Goal: Information Seeking & Learning: Learn about a topic

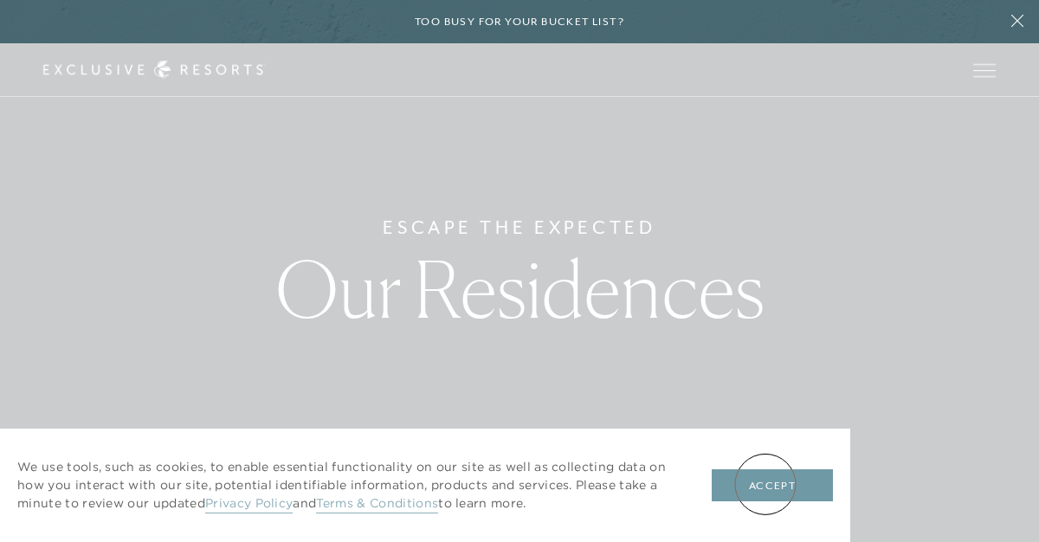
click at [765, 484] on button "Accept" at bounding box center [771, 485] width 121 height 33
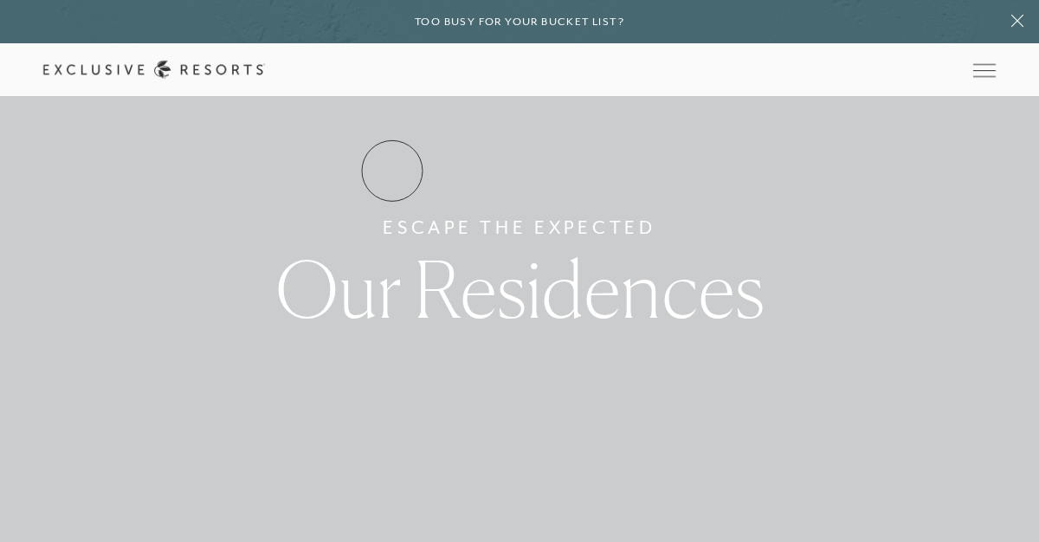
click at [0, 0] on link "Residence Collection" at bounding box center [0, 0] width 0 height 0
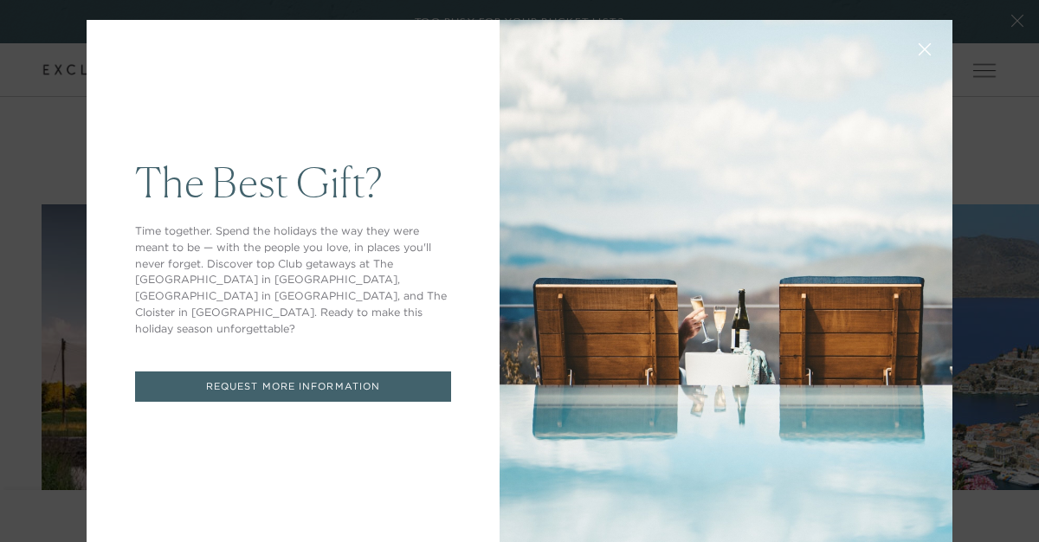
click at [924, 48] on icon at bounding box center [924, 49] width 11 height 11
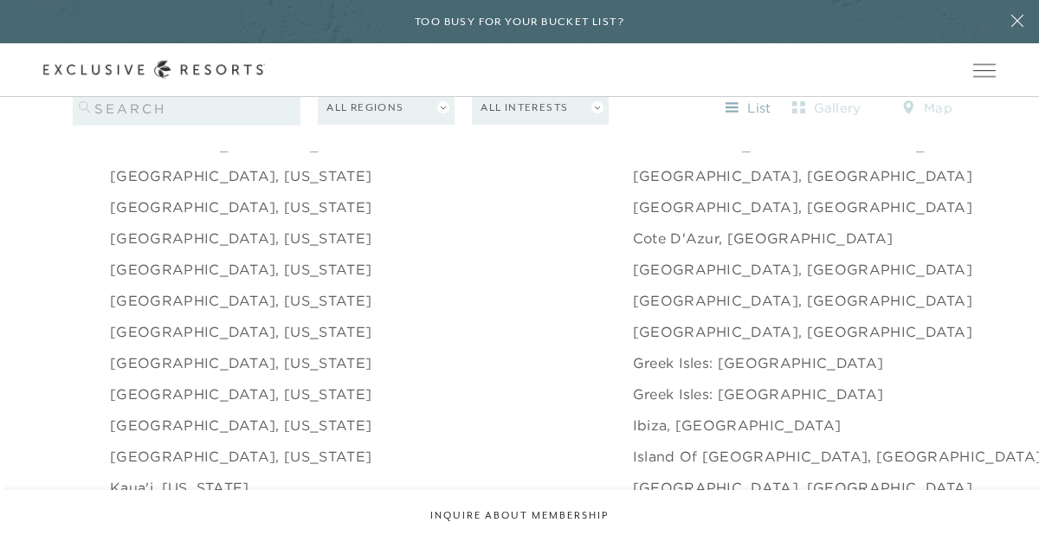
scroll to position [1721, 0]
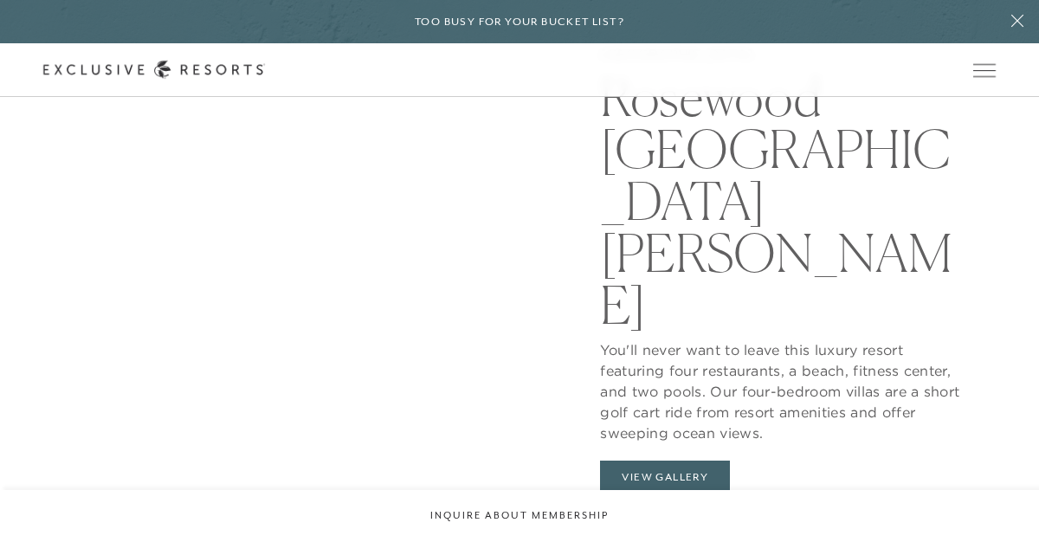
scroll to position [1389, 0]
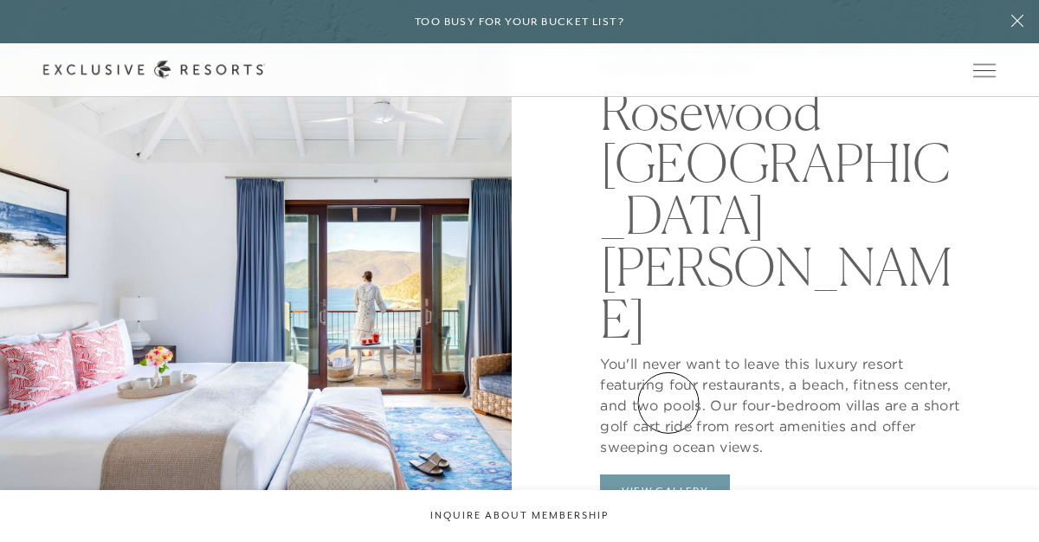
click at [668, 474] on button "View Gallery" at bounding box center [665, 490] width 130 height 33
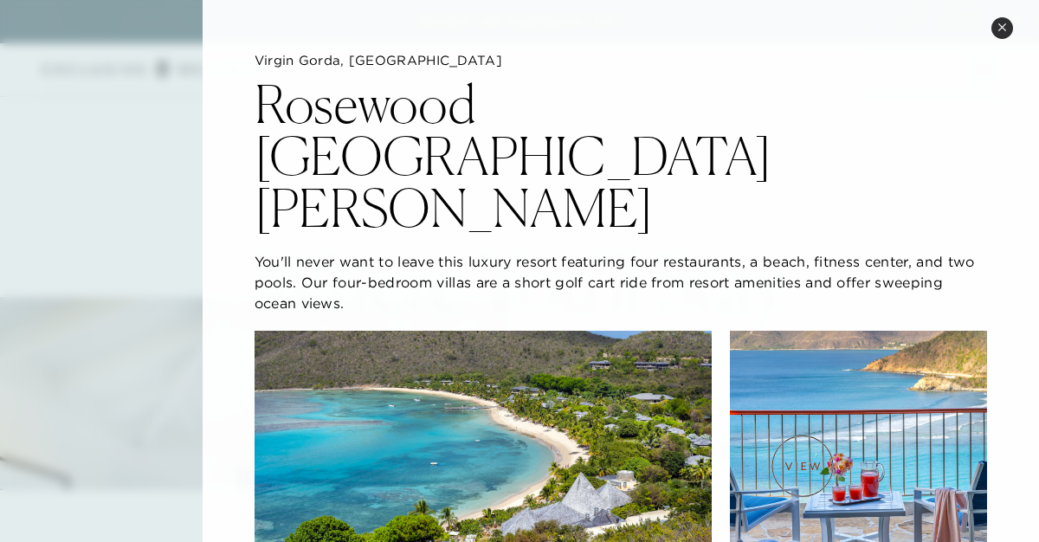
scroll to position [1072, 0]
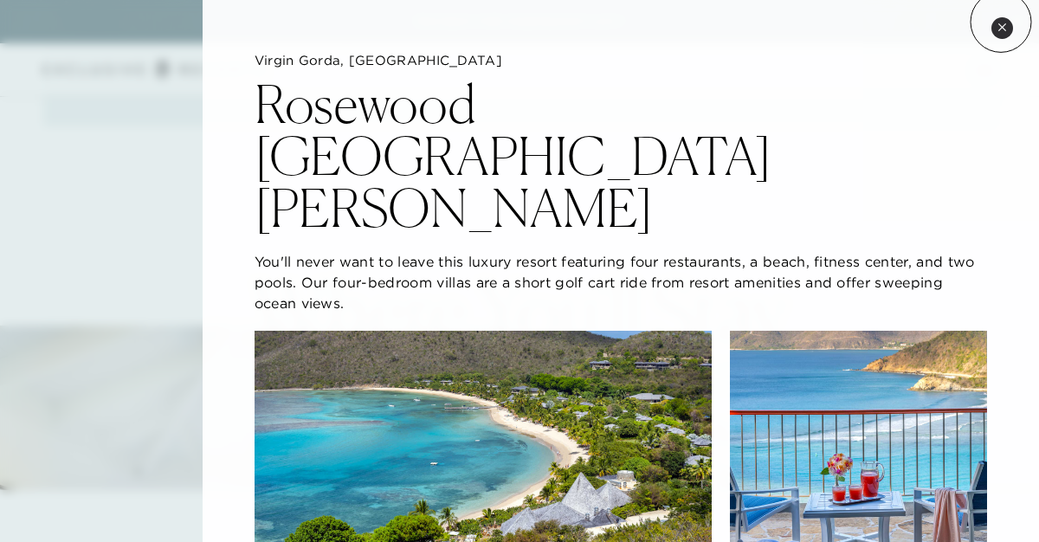
click at [1001, 23] on icon at bounding box center [1002, 28] width 10 height 10
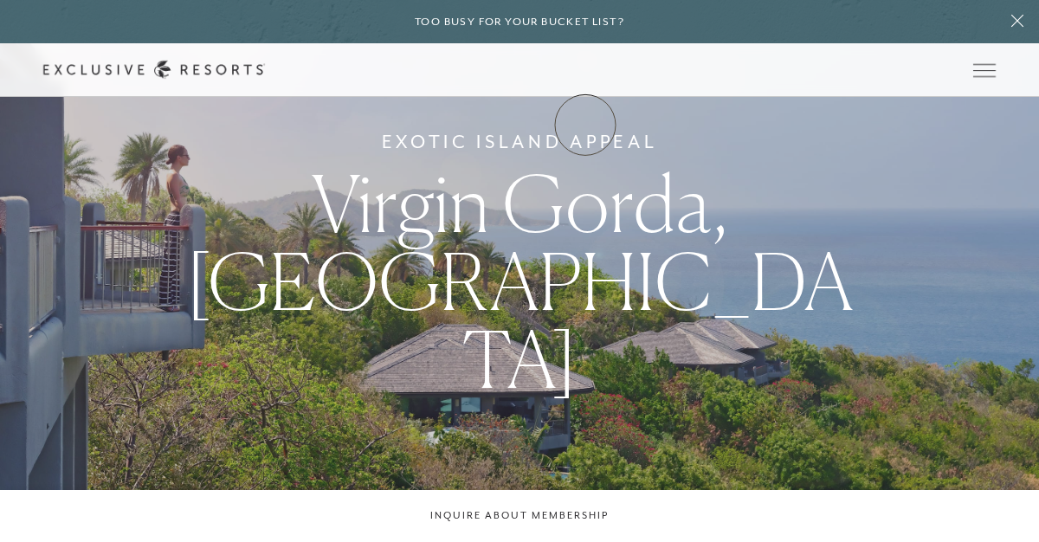
scroll to position [0, 0]
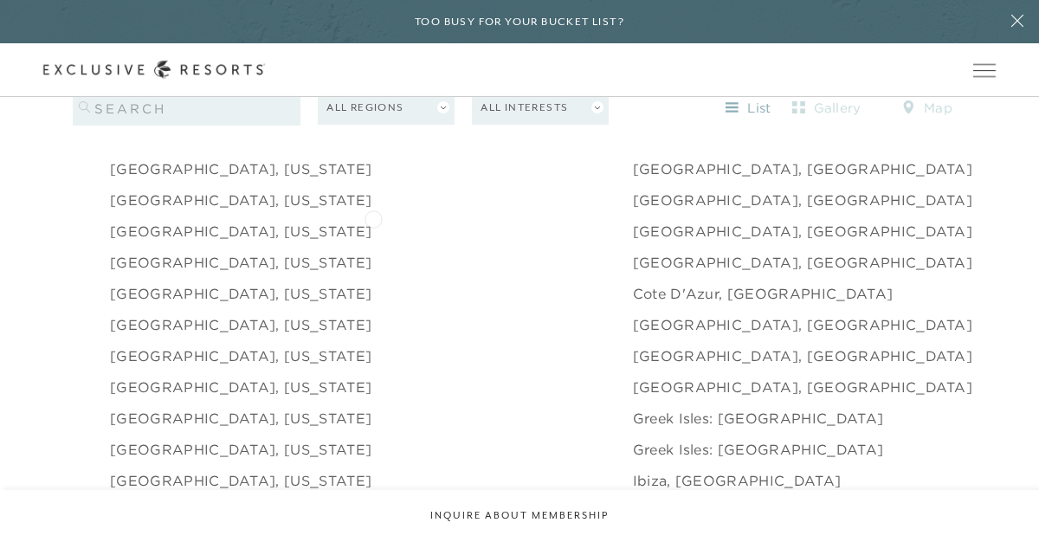
scroll to position [1665, 0]
click at [633, 254] on link "[GEOGRAPHIC_DATA], [GEOGRAPHIC_DATA]" at bounding box center [803, 264] width 340 height 21
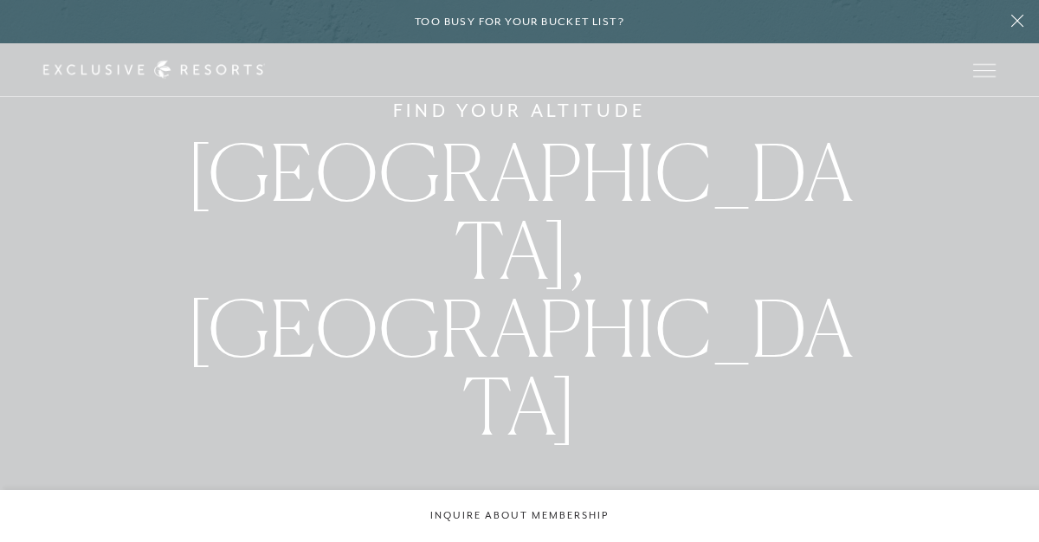
scroll to position [3, 0]
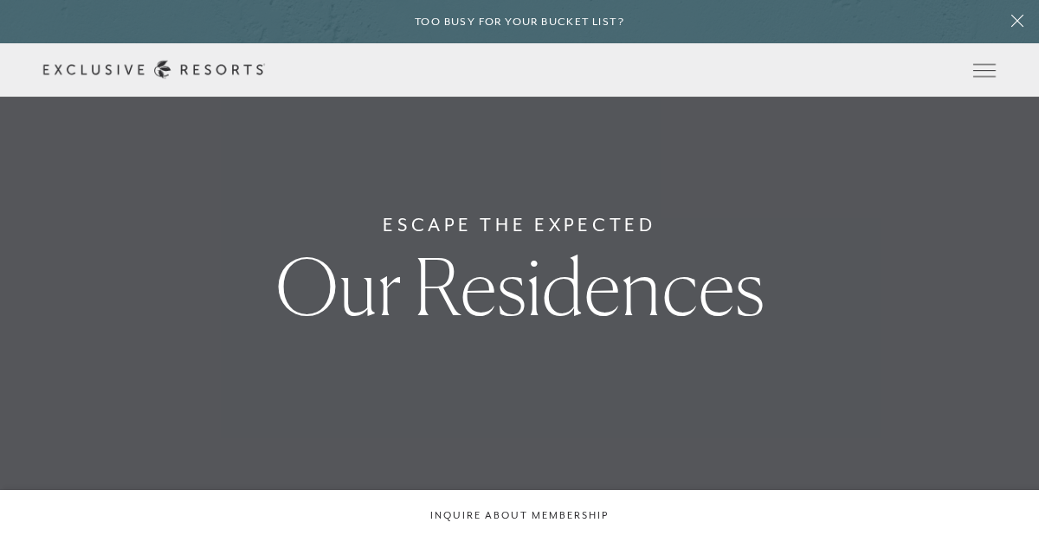
scroll to position [1665, 0]
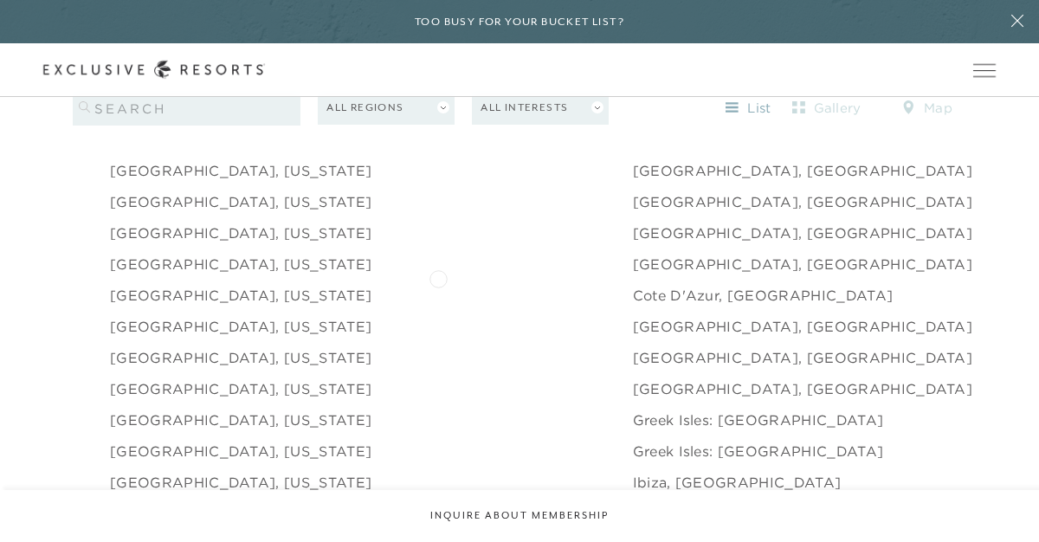
click at [633, 285] on link "Cote d'Azur, [GEOGRAPHIC_DATA]" at bounding box center [763, 295] width 261 height 21
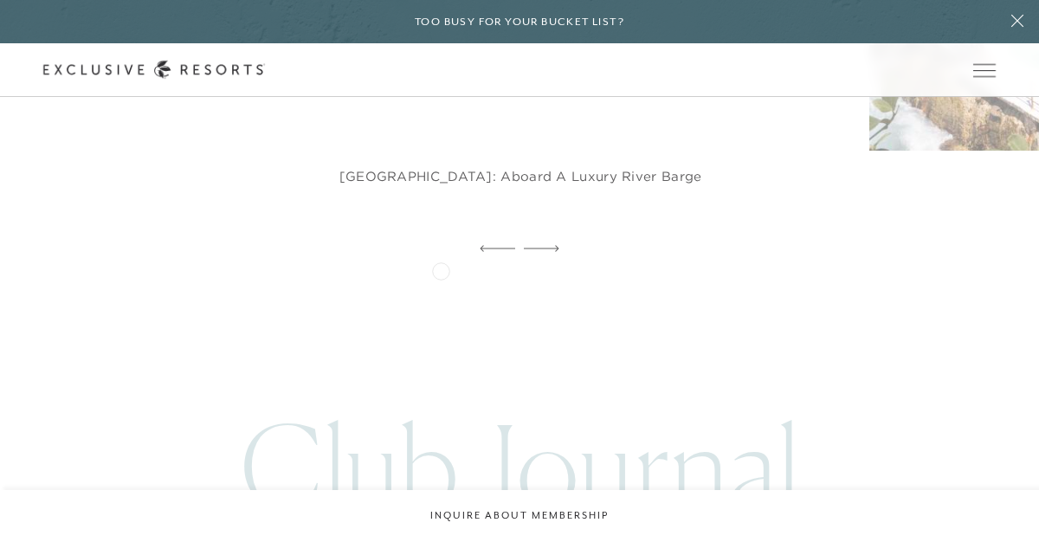
scroll to position [2380, 0]
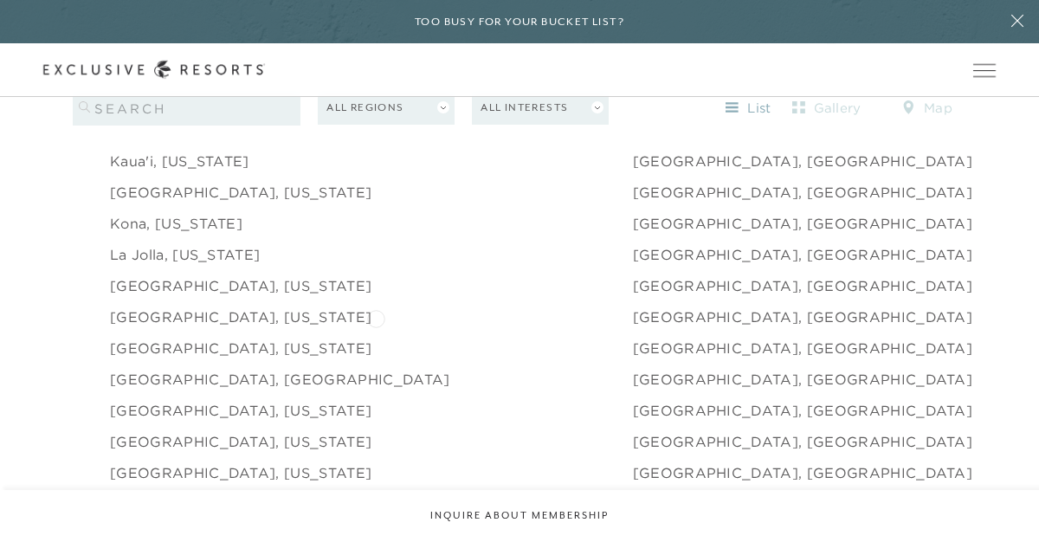
scroll to position [2056, 0]
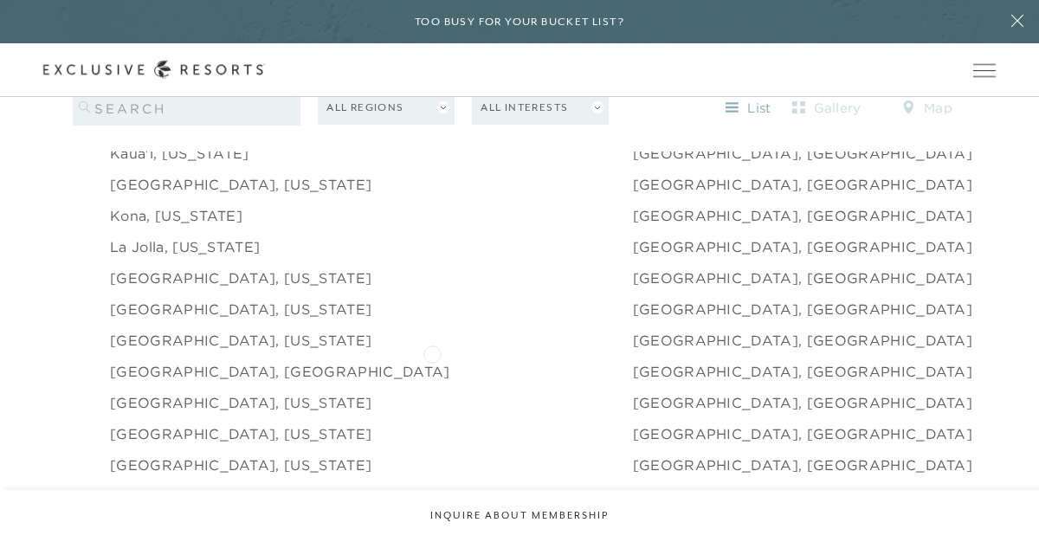
click at [633, 361] on link "[GEOGRAPHIC_DATA], [GEOGRAPHIC_DATA]" at bounding box center [803, 371] width 340 height 21
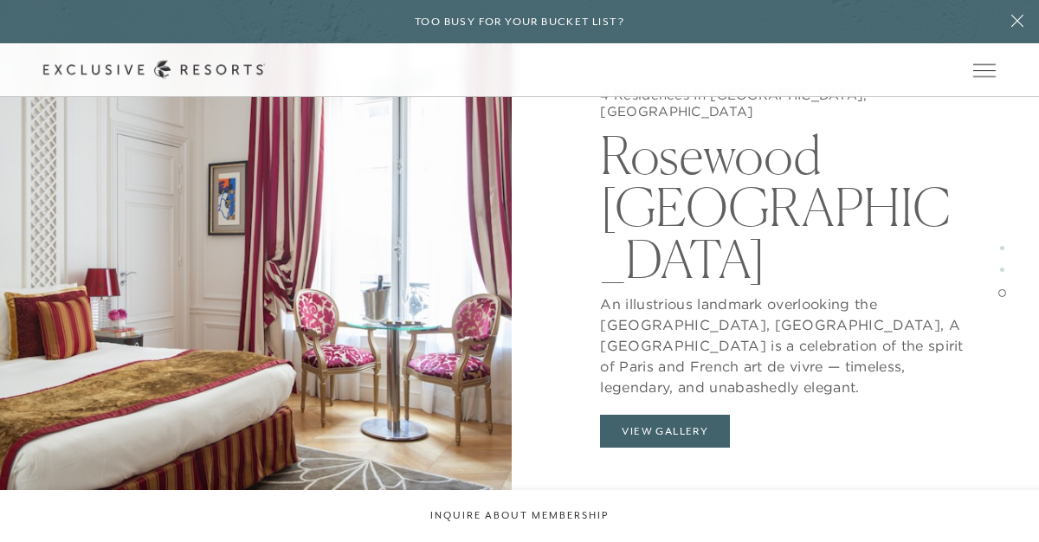
scroll to position [2930, 0]
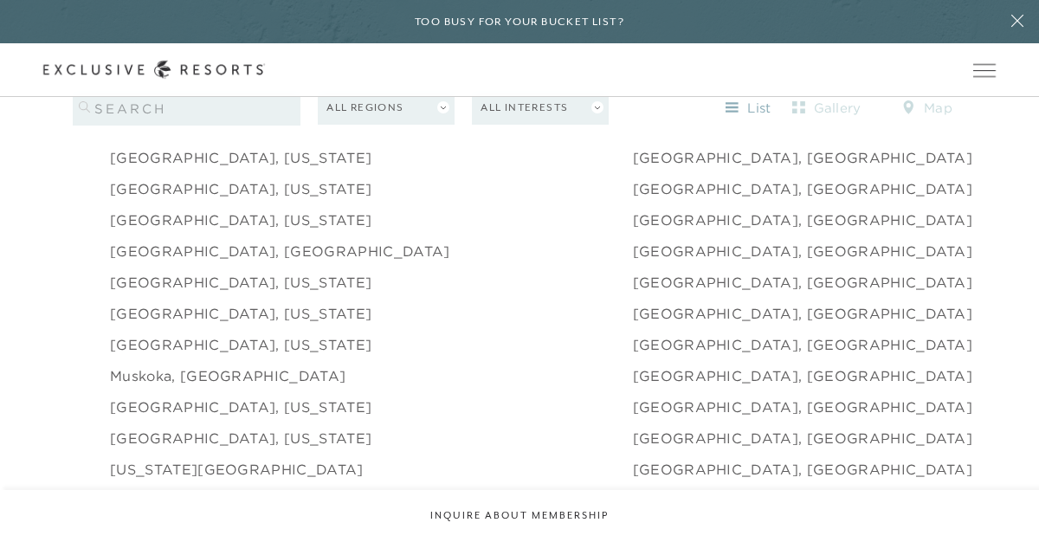
scroll to position [2172, 0]
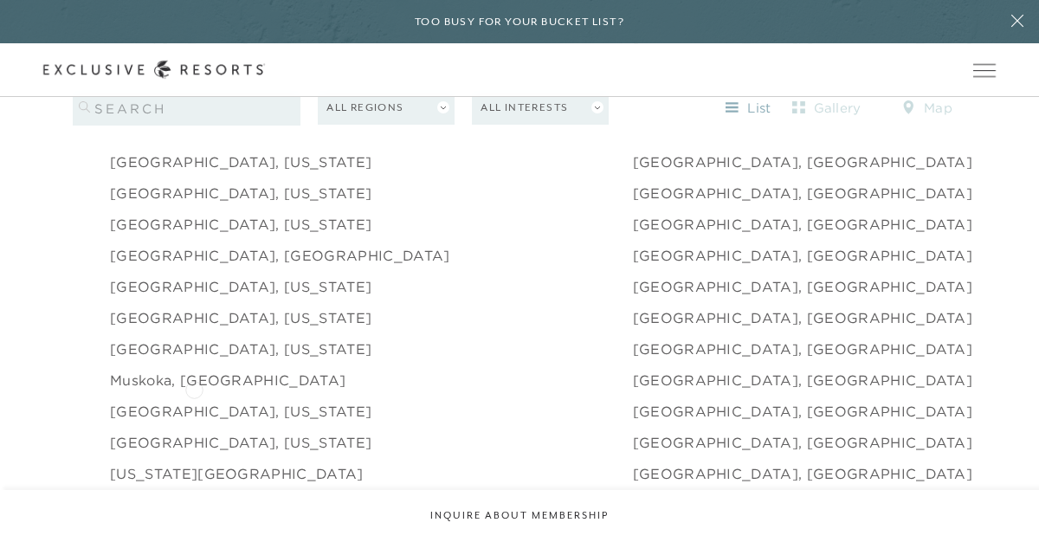
click at [194, 401] on link "[GEOGRAPHIC_DATA], [US_STATE]" at bounding box center [240, 411] width 261 height 21
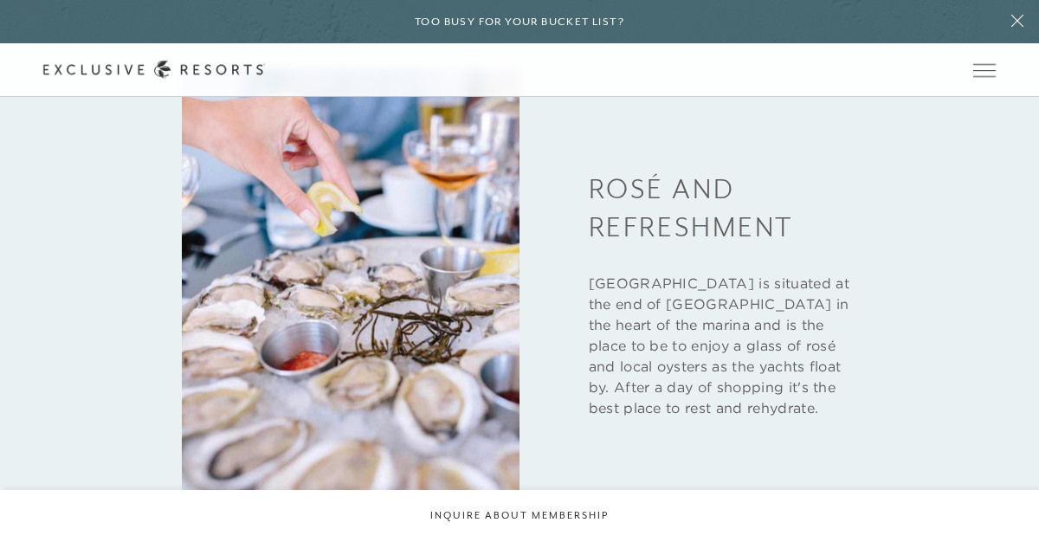
scroll to position [1997, 0]
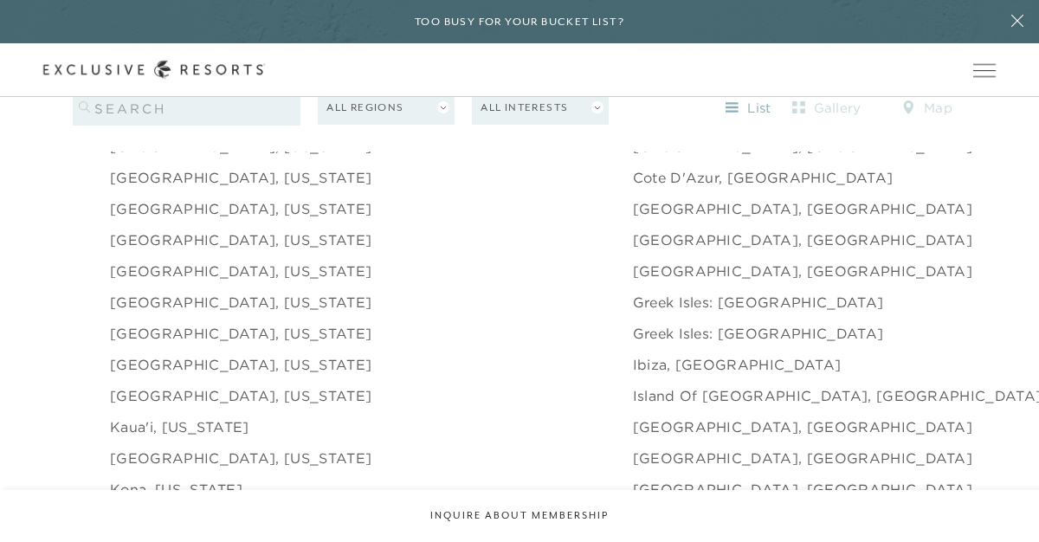
scroll to position [1782, 0]
click at [209, 355] on link "[GEOGRAPHIC_DATA], [US_STATE]" at bounding box center [240, 365] width 261 height 21
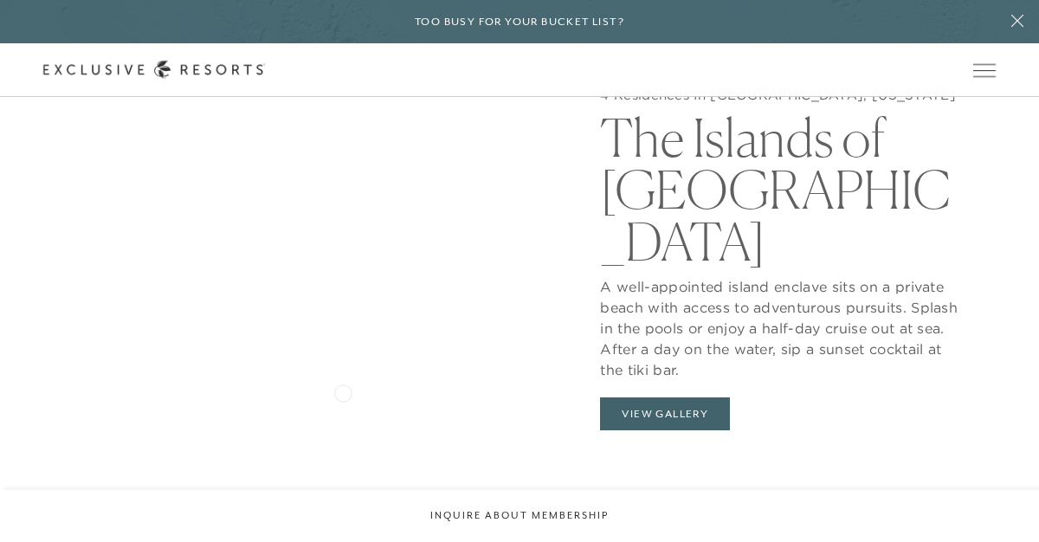
scroll to position [1426, 0]
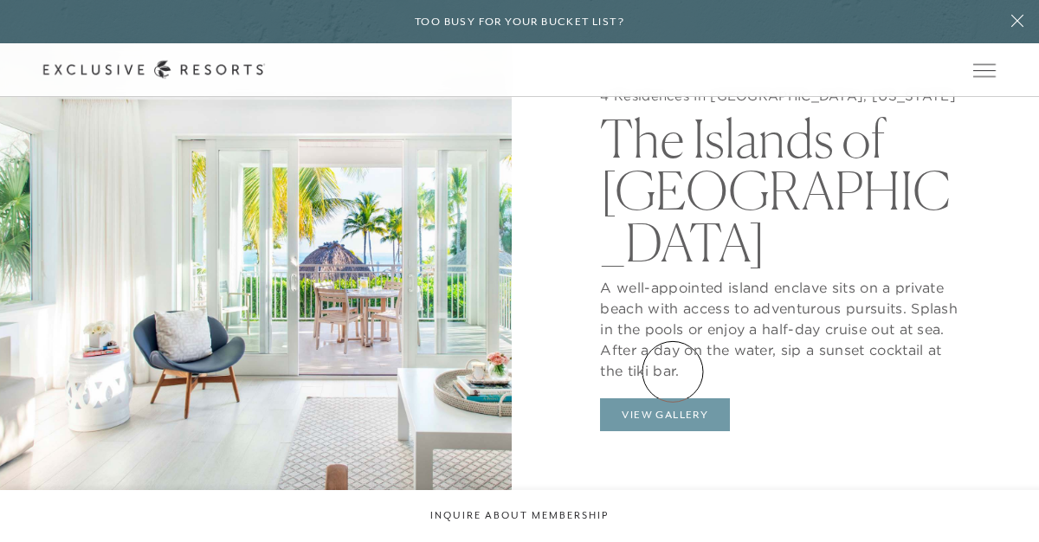
click at [673, 398] on button "View Gallery" at bounding box center [665, 414] width 130 height 33
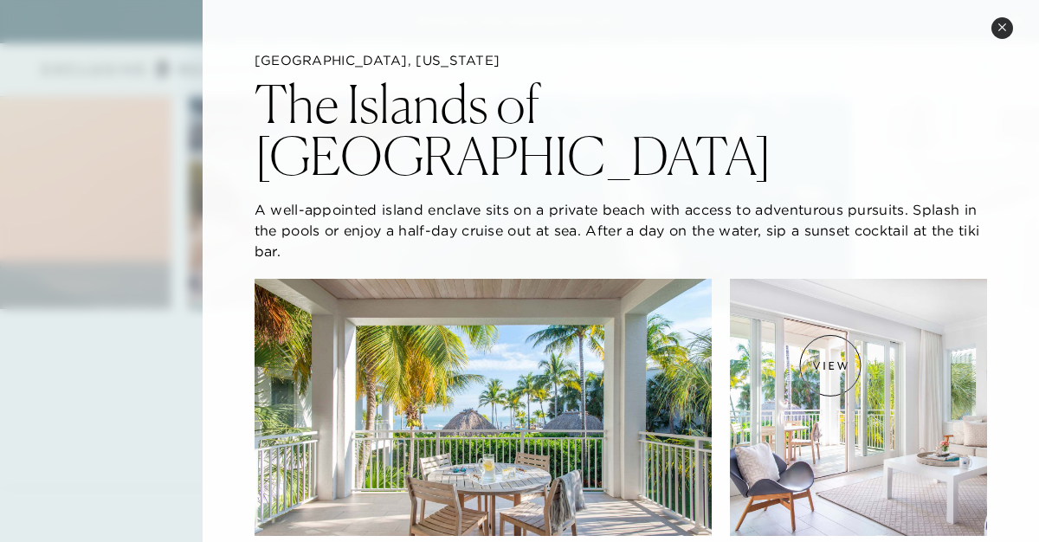
scroll to position [3047, 0]
click at [1001, 27] on icon at bounding box center [1001, 26] width 7 height 7
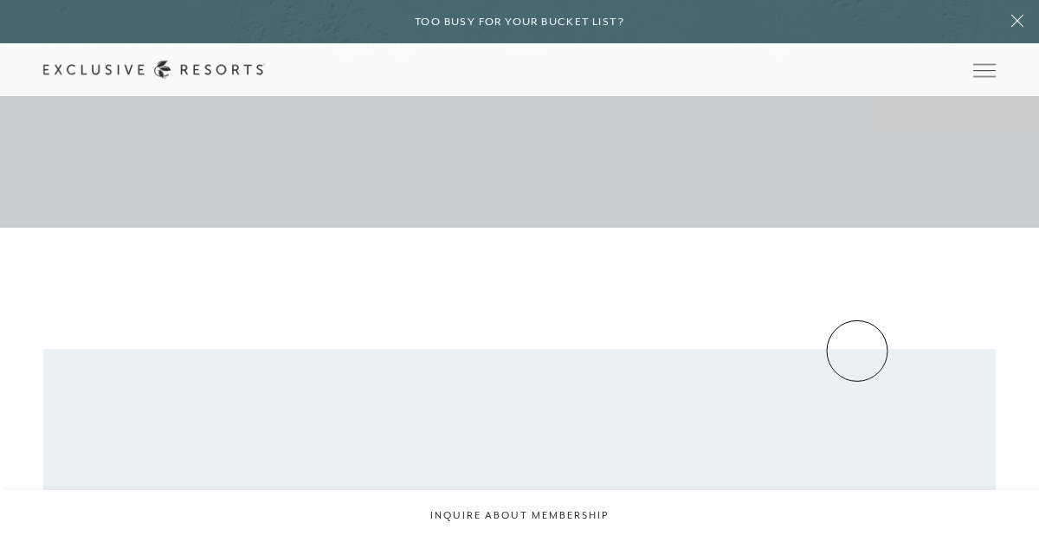
scroll to position [0, 0]
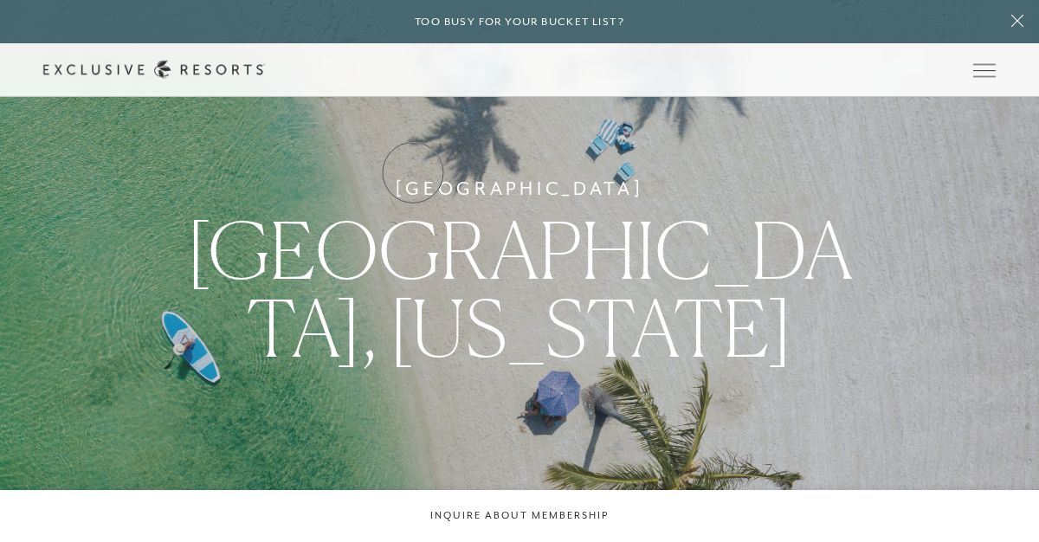
click at [0, 0] on link "Residence Collection" at bounding box center [0, 0] width 0 height 0
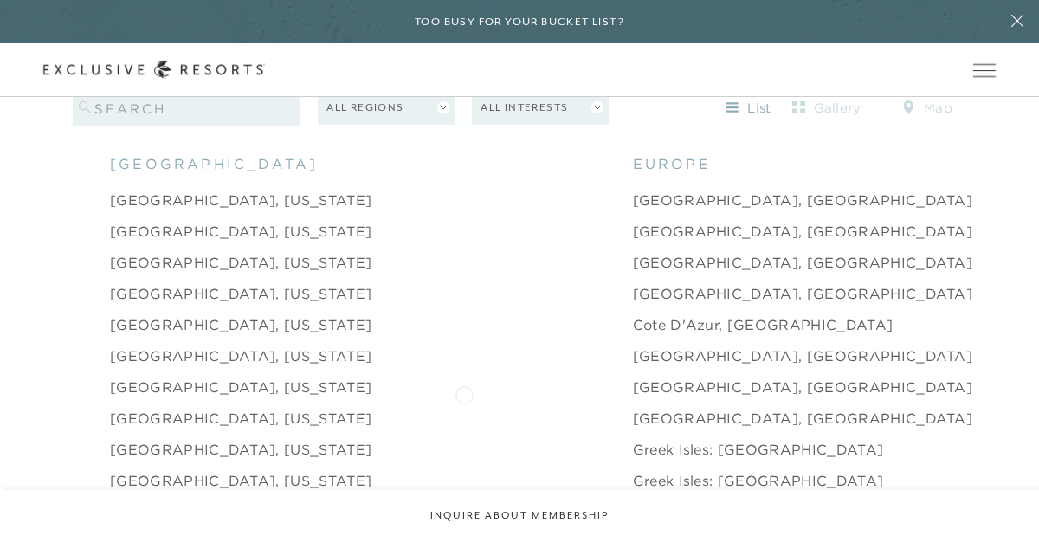
scroll to position [1630, 0]
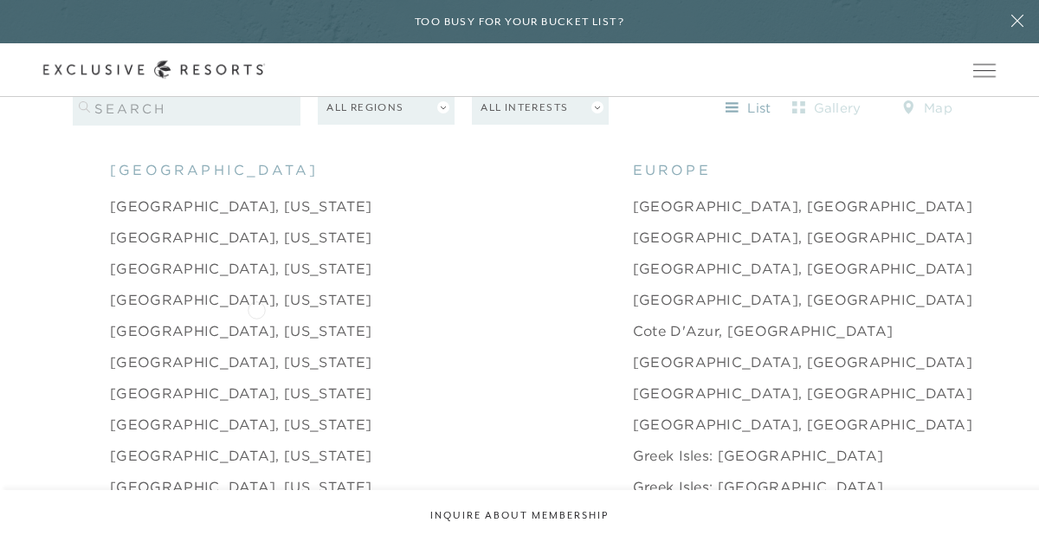
click at [255, 320] on link "[GEOGRAPHIC_DATA], [US_STATE]" at bounding box center [240, 330] width 261 height 21
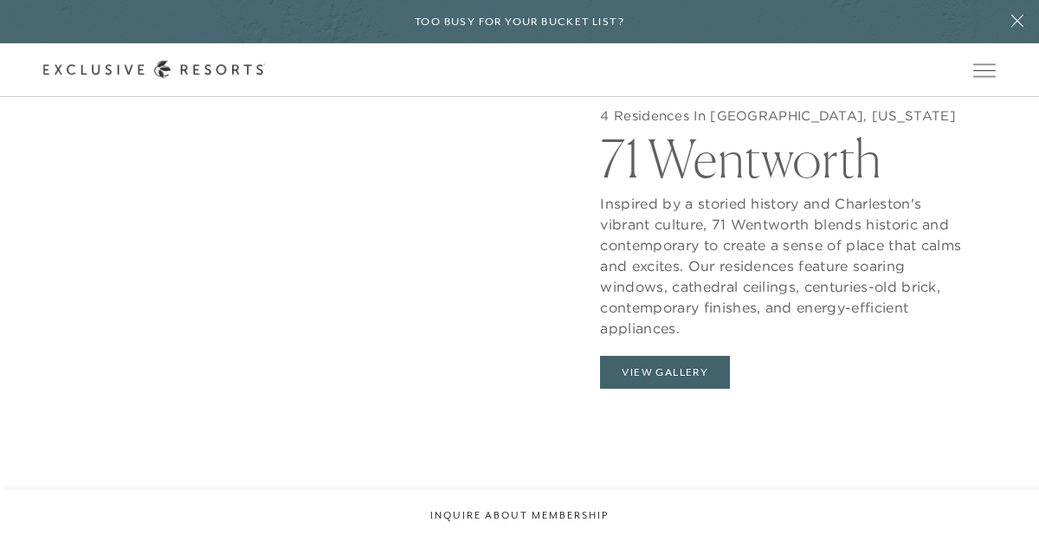
scroll to position [1457, 0]
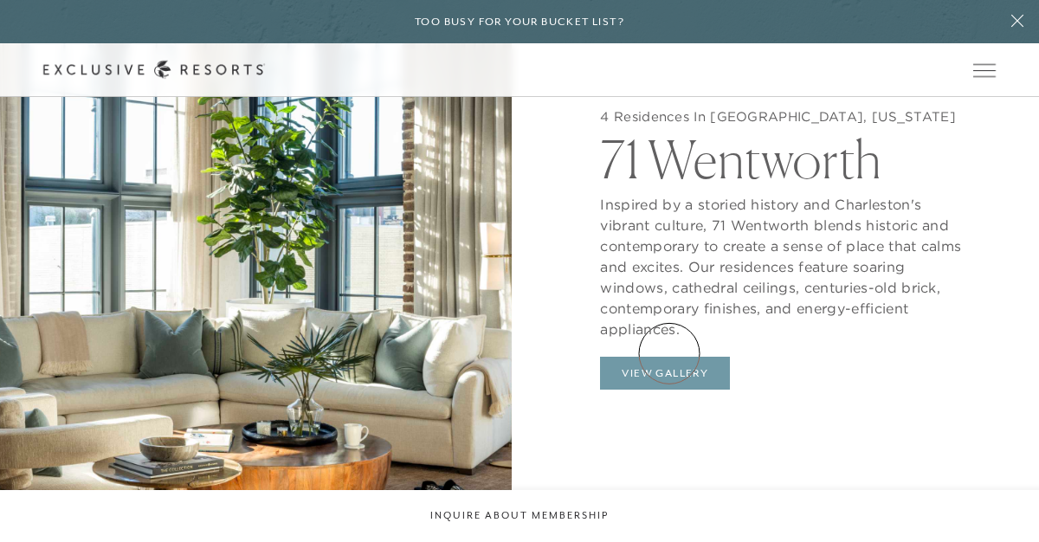
click at [669, 357] on button "View Gallery" at bounding box center [665, 373] width 130 height 33
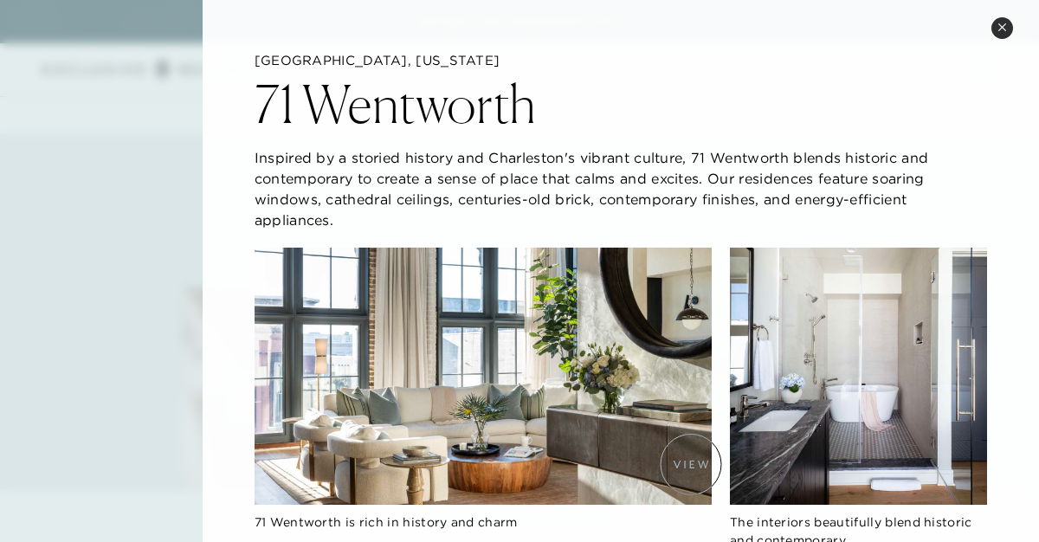
scroll to position [1916, 0]
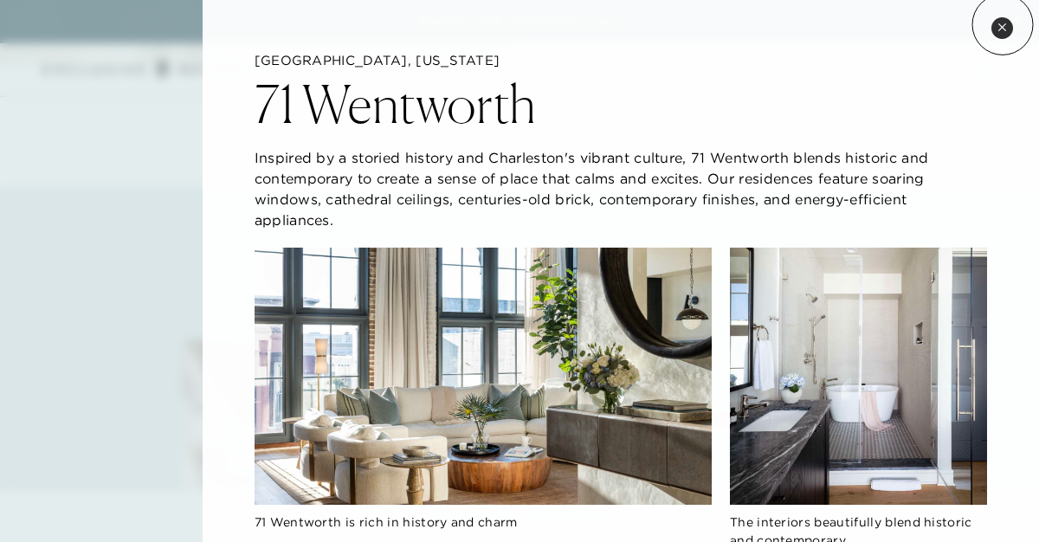
click at [1002, 24] on icon at bounding box center [1002, 28] width 10 height 10
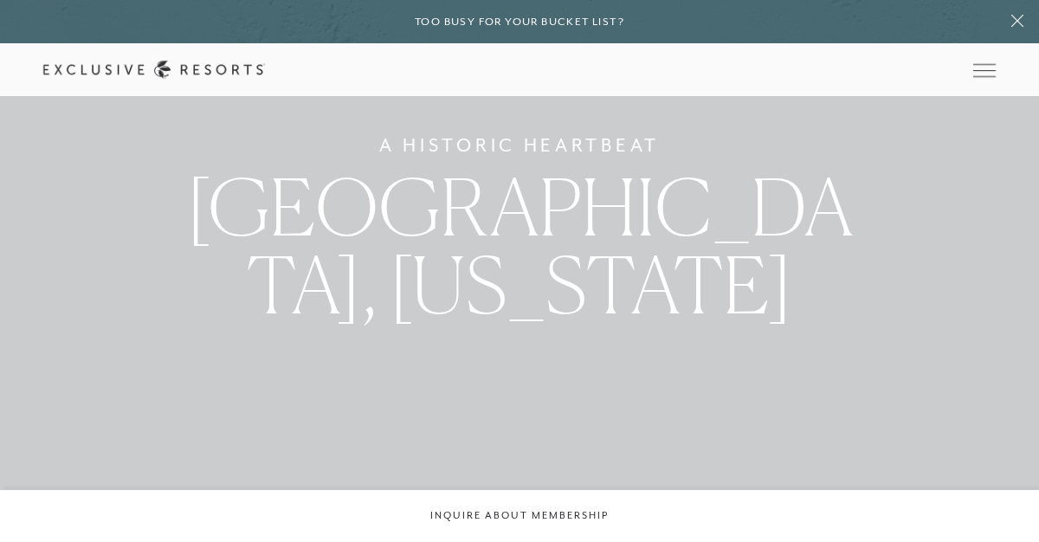
scroll to position [0, 0]
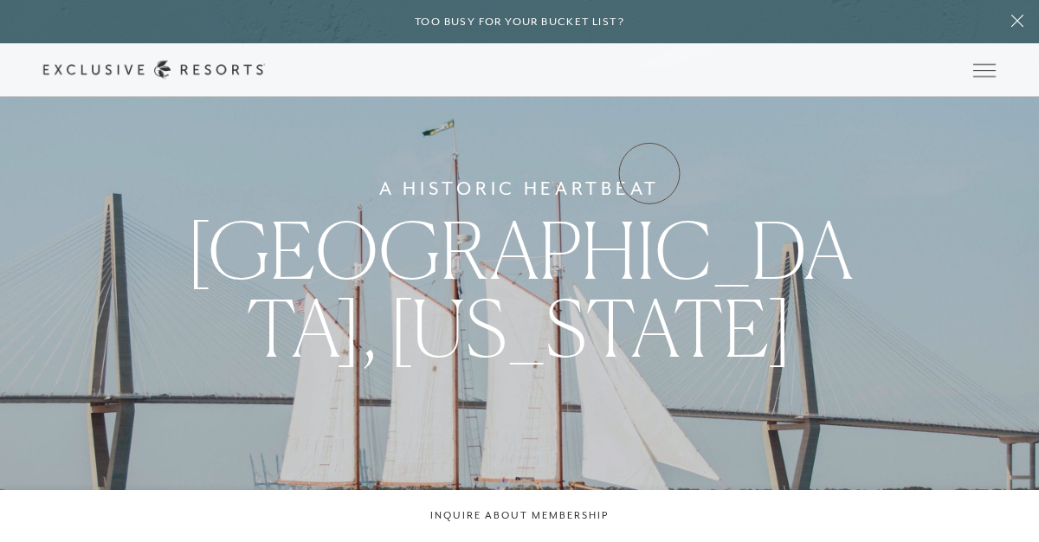
click at [0, 0] on link "Experience Collection" at bounding box center [0, 0] width 0 height 0
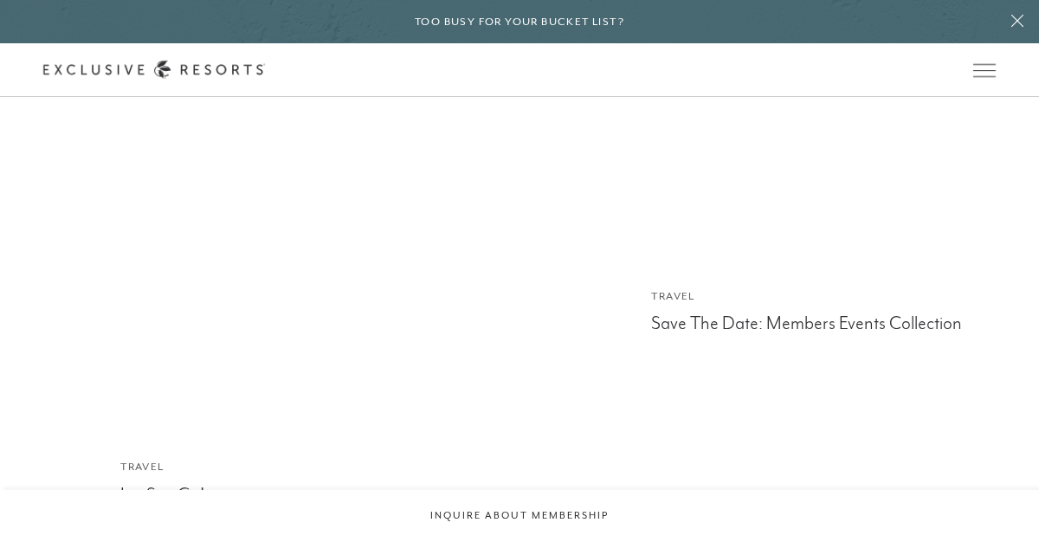
scroll to position [6975, 0]
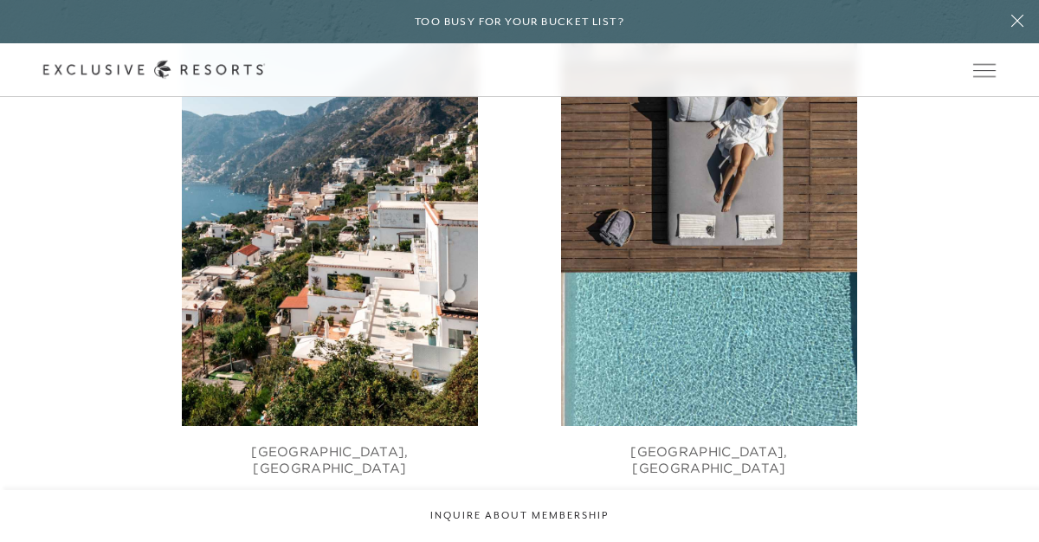
scroll to position [969, 0]
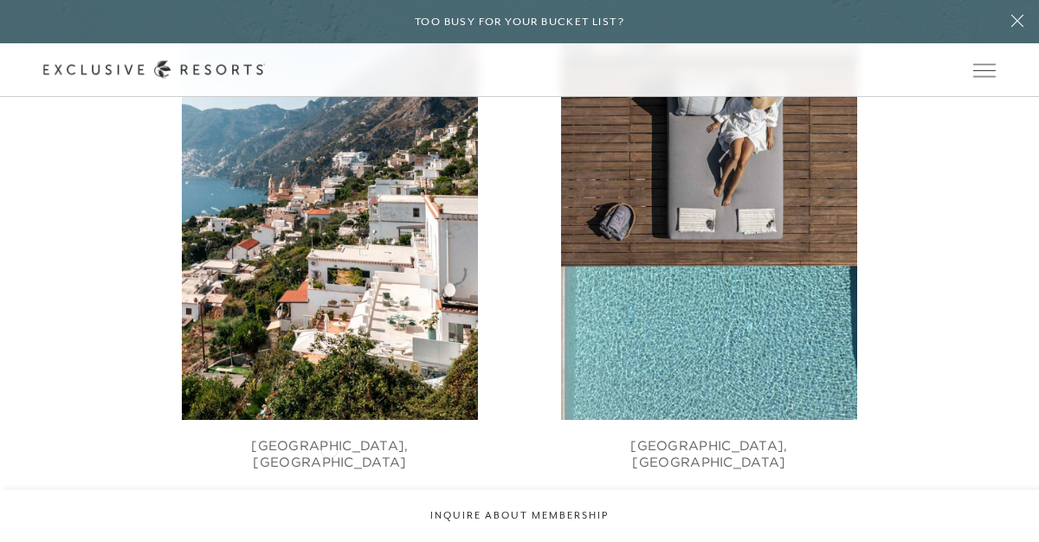
click at [329, 447] on figcaption "[GEOGRAPHIC_DATA], [GEOGRAPHIC_DATA]" at bounding box center [330, 445] width 296 height 51
click at [336, 299] on img at bounding box center [330, 222] width 296 height 396
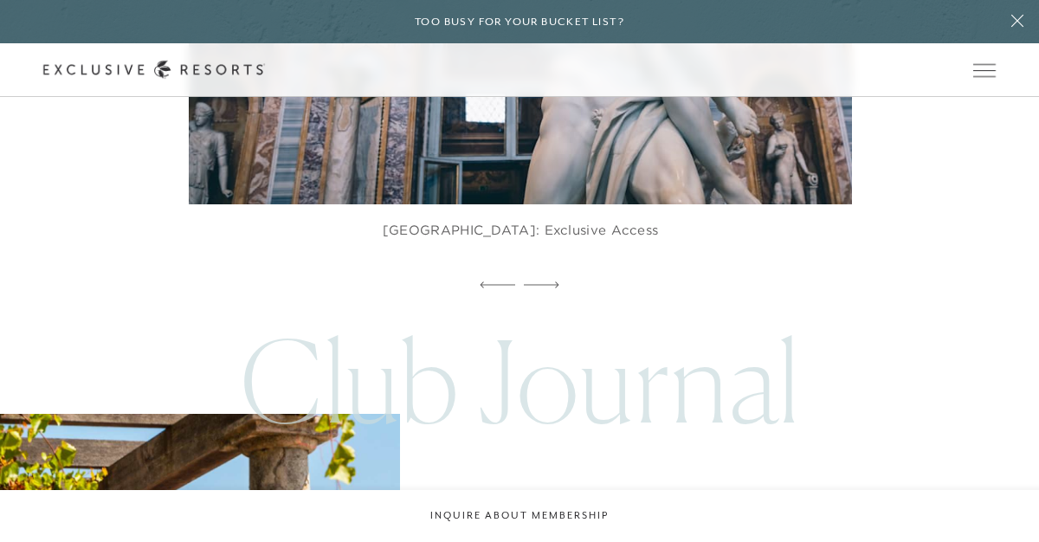
scroll to position [17586, 0]
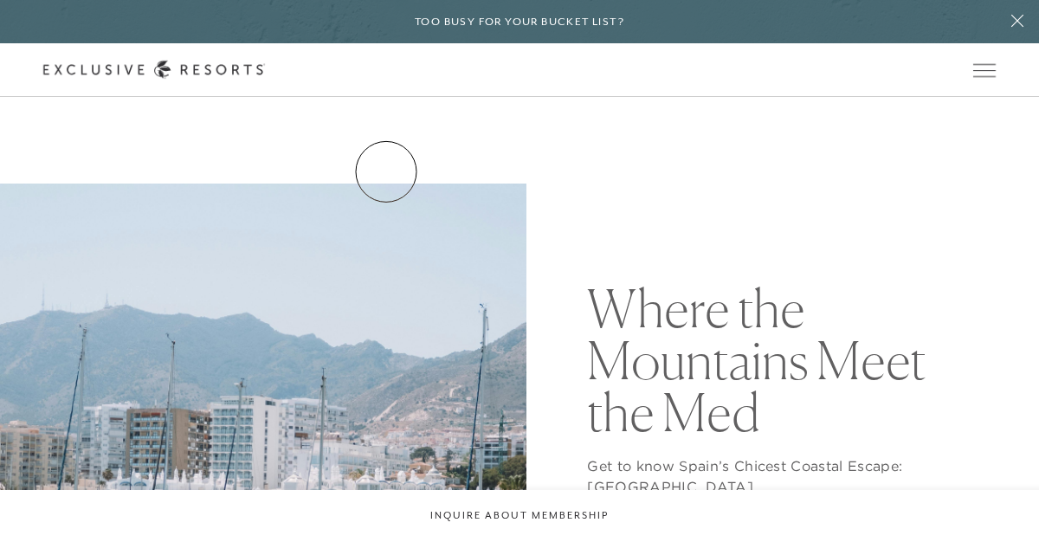
click at [0, 0] on link "Residence Collection" at bounding box center [0, 0] width 0 height 0
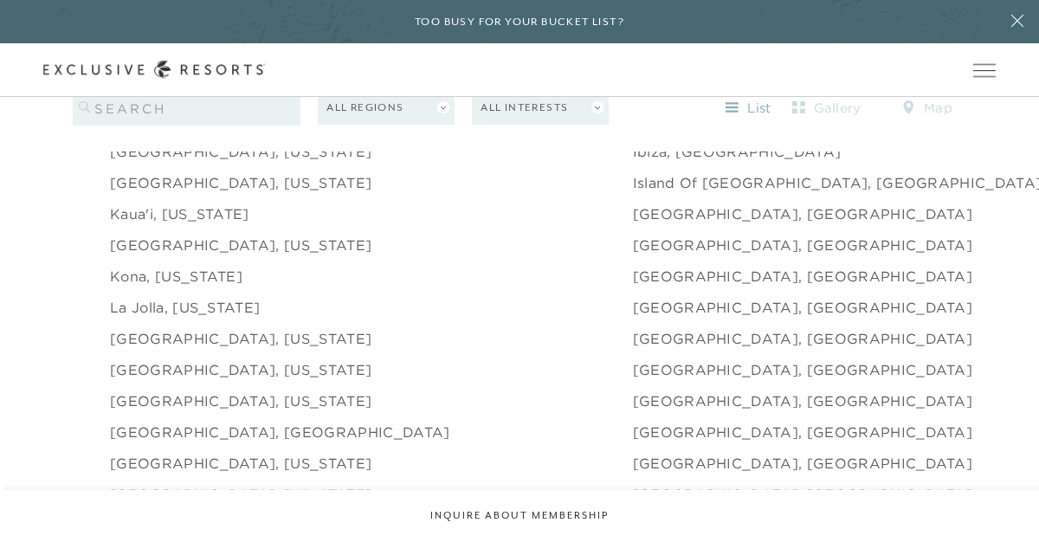
scroll to position [2002, 0]
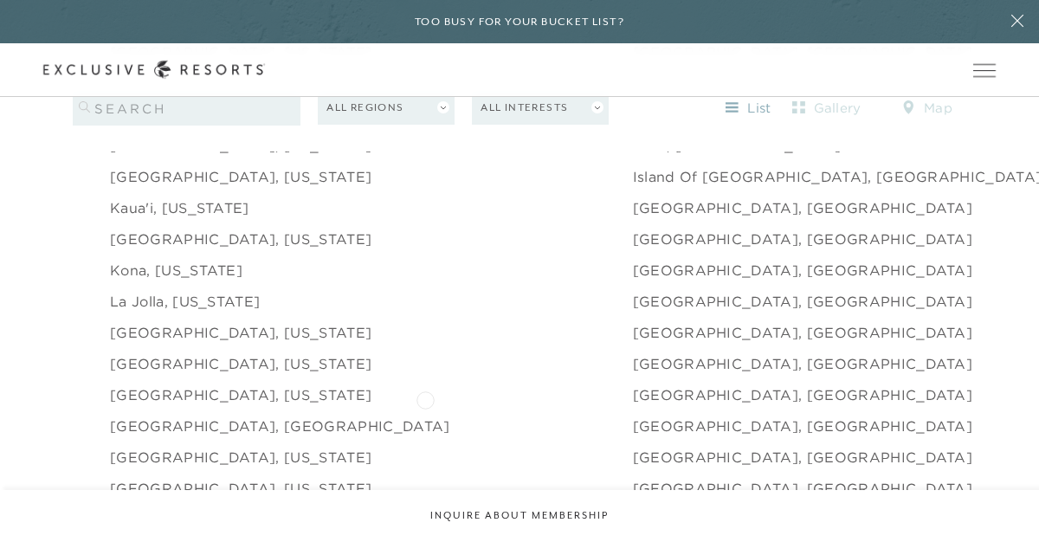
click at [633, 415] on link "[GEOGRAPHIC_DATA], [GEOGRAPHIC_DATA]" at bounding box center [803, 425] width 340 height 21
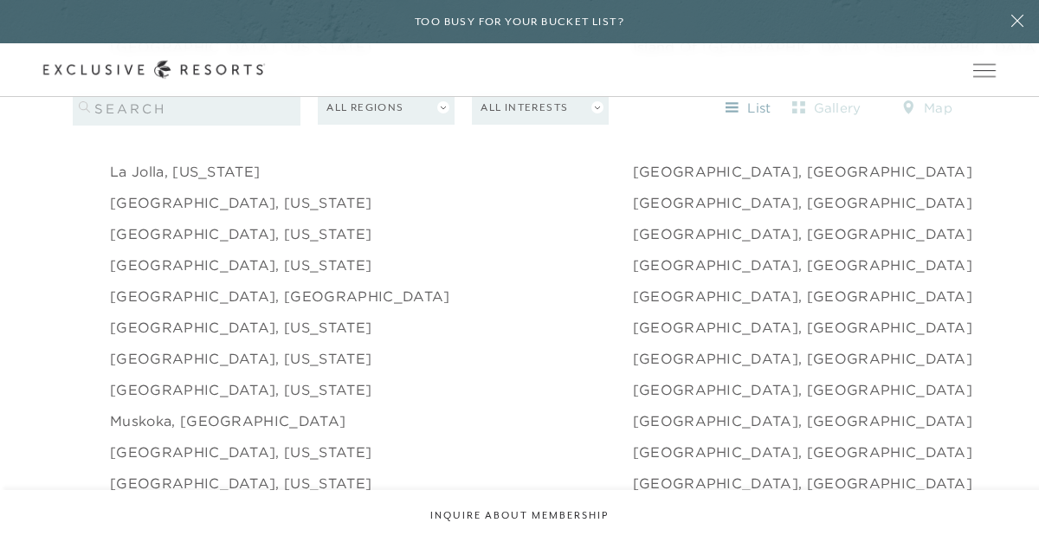
scroll to position [2138, 0]
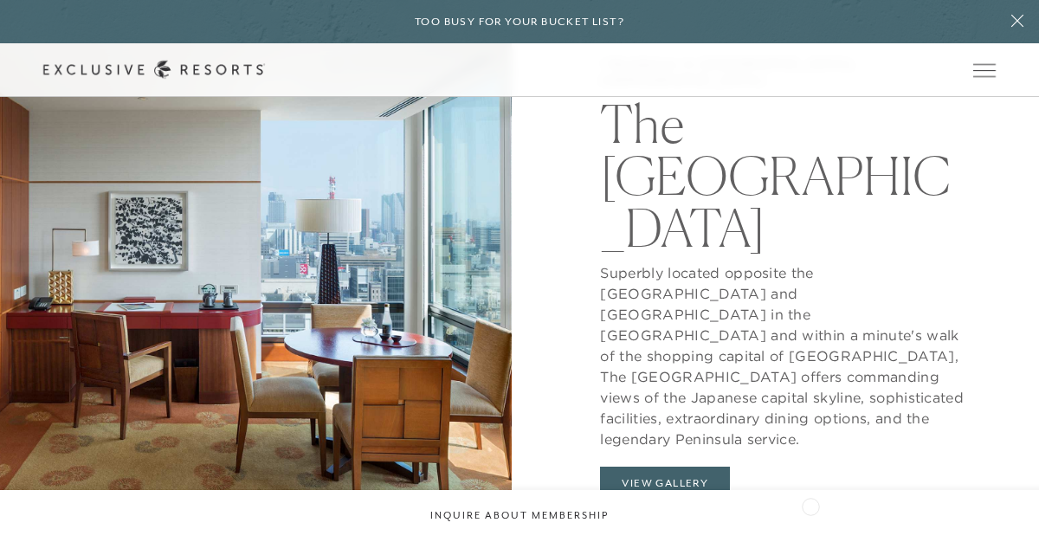
scroll to position [1405, 0]
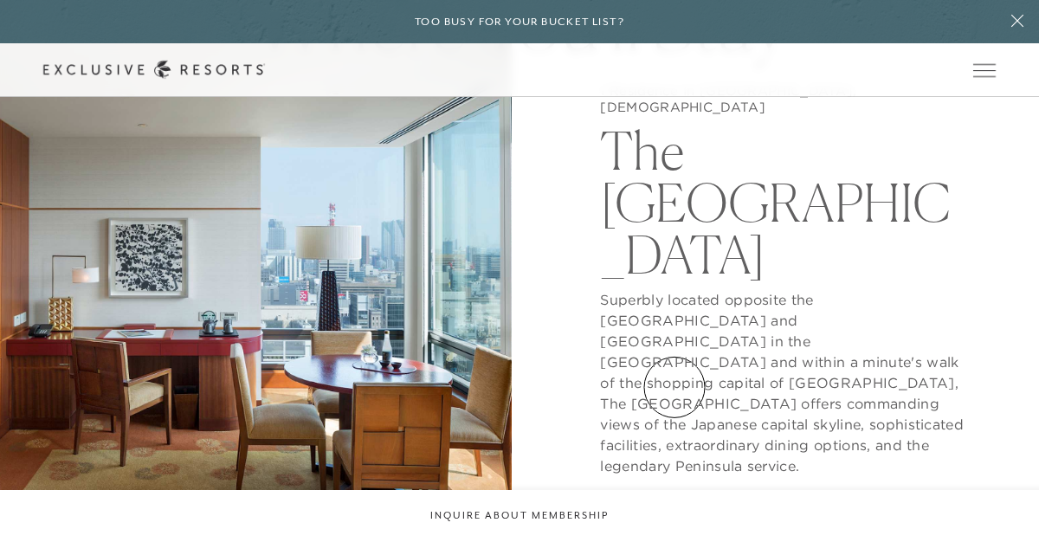
click at [674, 493] on button "View Gallery" at bounding box center [665, 509] width 130 height 33
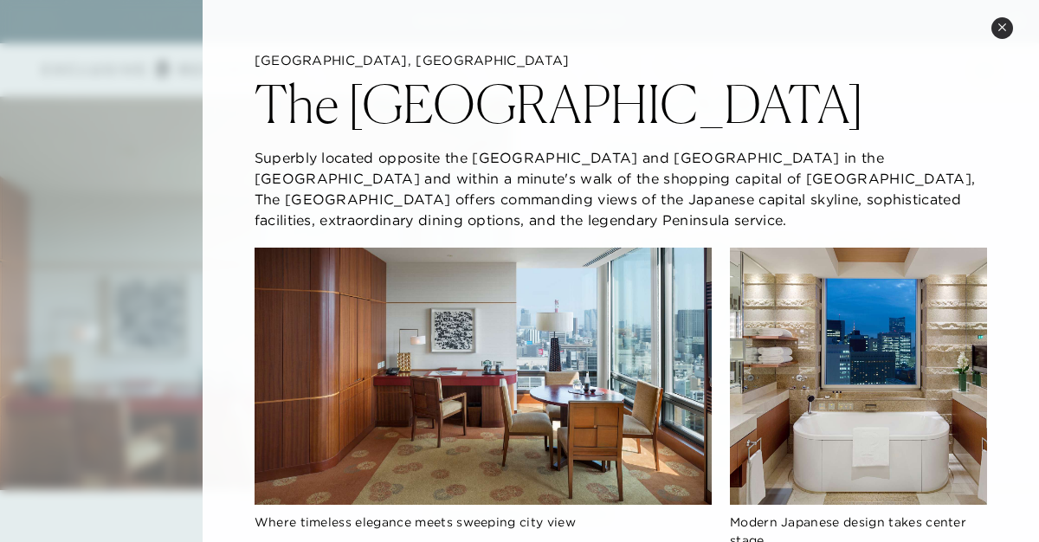
scroll to position [1179, 0]
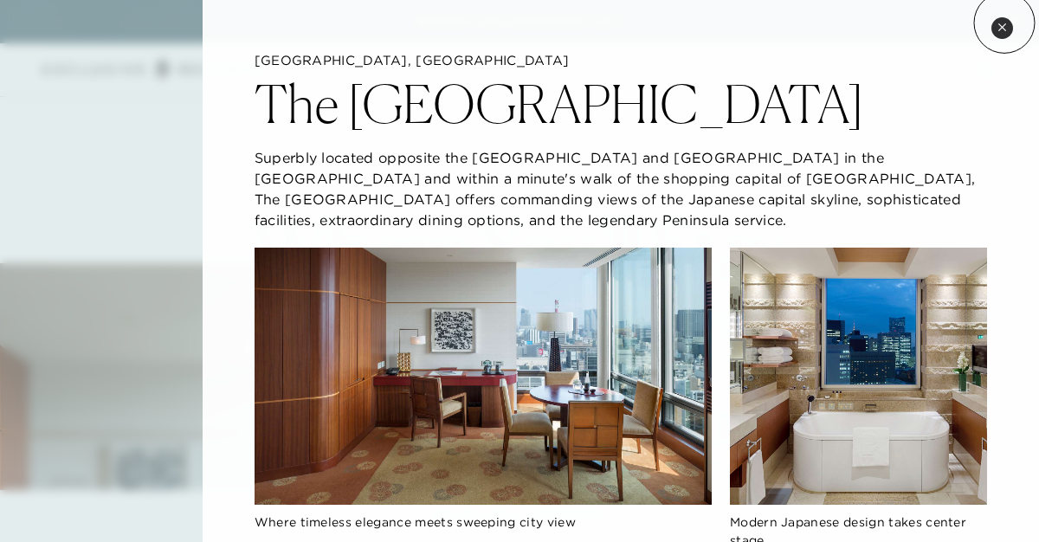
click at [1004, 23] on icon at bounding box center [1002, 28] width 10 height 10
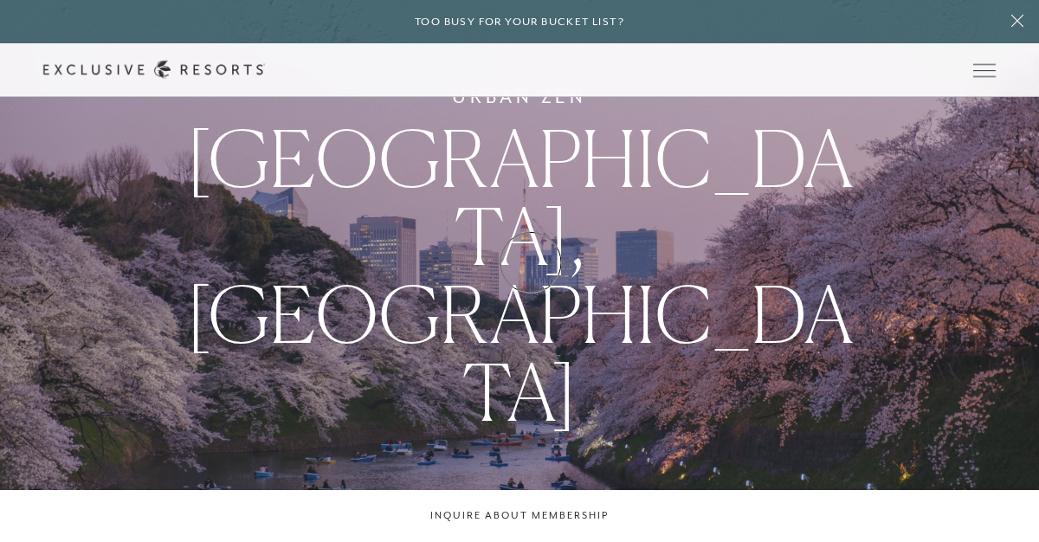
scroll to position [0, 0]
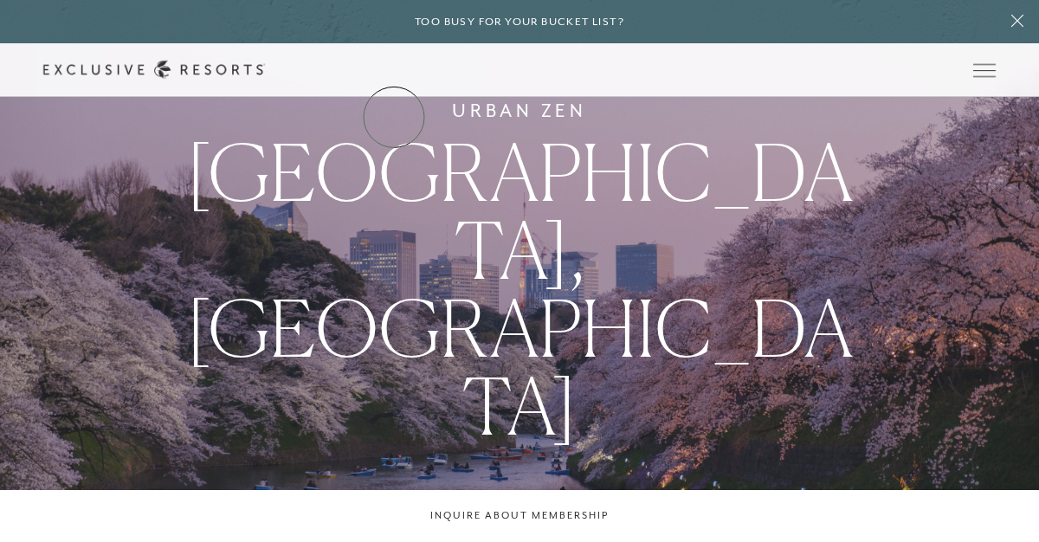
click at [0, 0] on link "The Collection" at bounding box center [0, 0] width 0 height 0
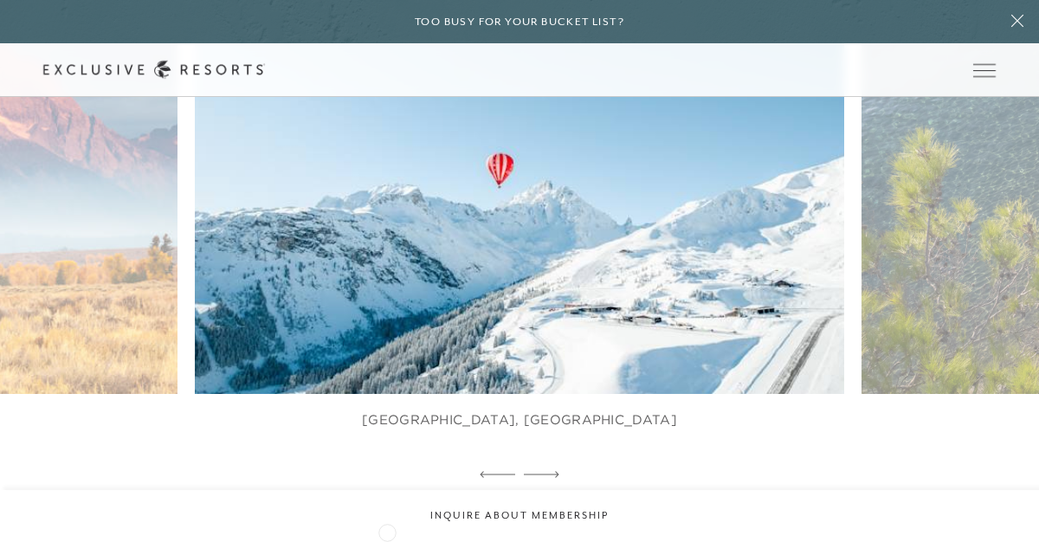
scroll to position [956, 0]
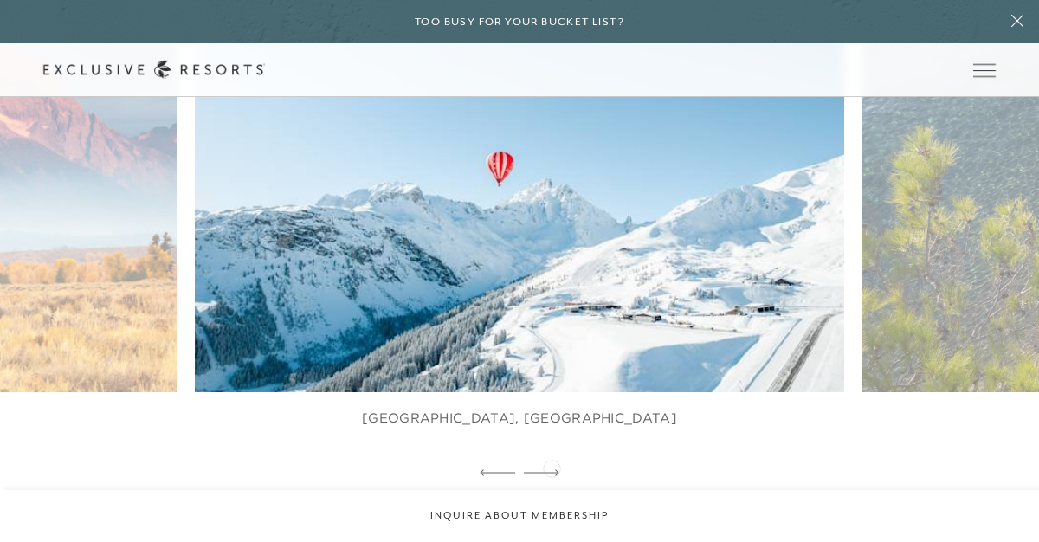
click at [551, 467] on div at bounding box center [541, 473] width 35 height 26
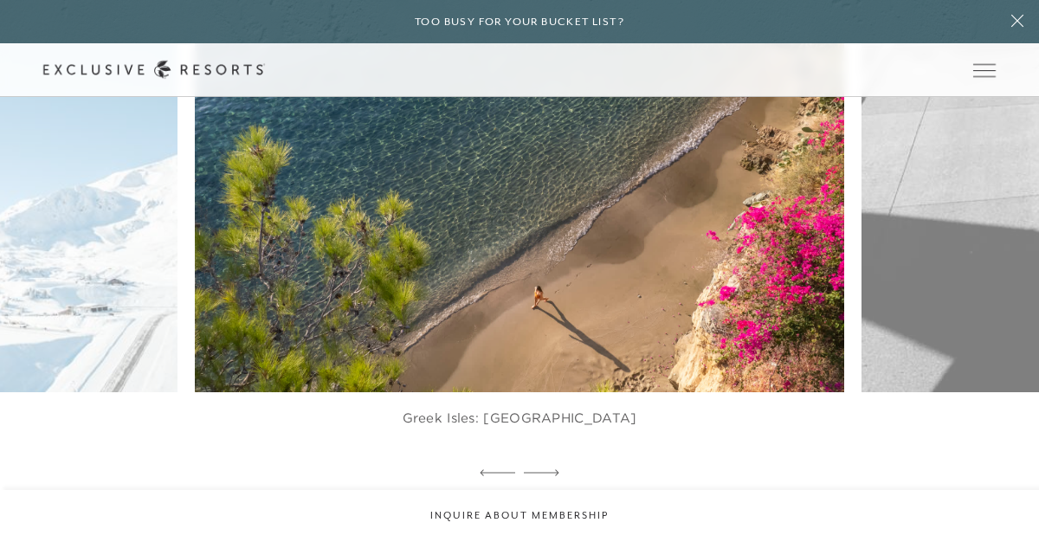
click at [551, 467] on div at bounding box center [541, 473] width 35 height 26
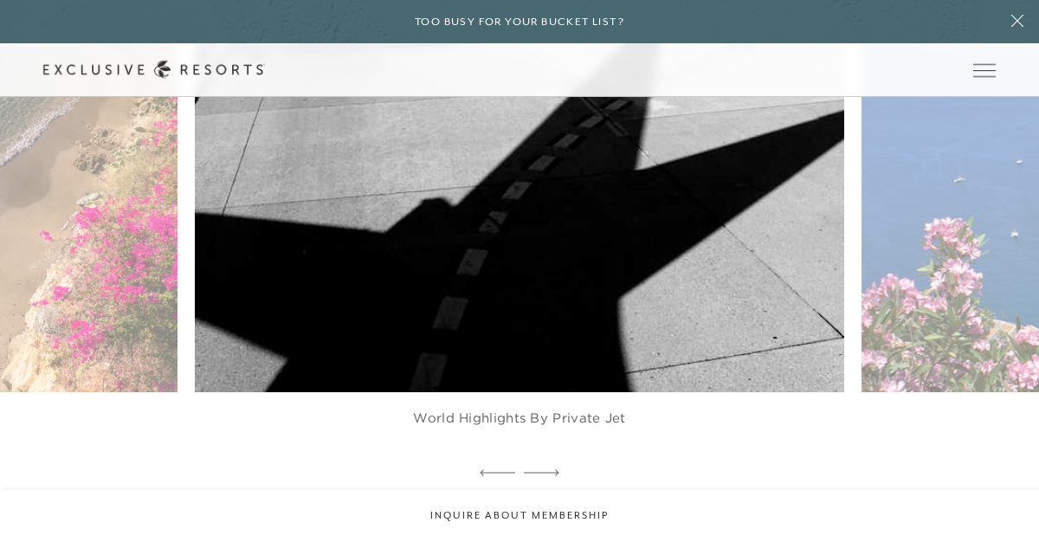
click at [551, 467] on div at bounding box center [541, 473] width 35 height 26
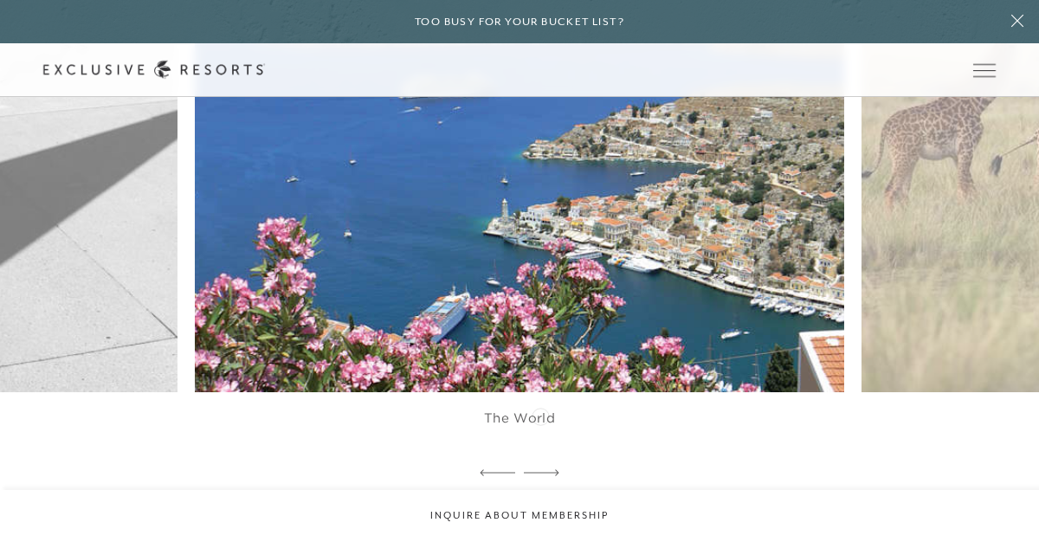
click at [540, 415] on figcaption "The World" at bounding box center [519, 417] width 71 height 17
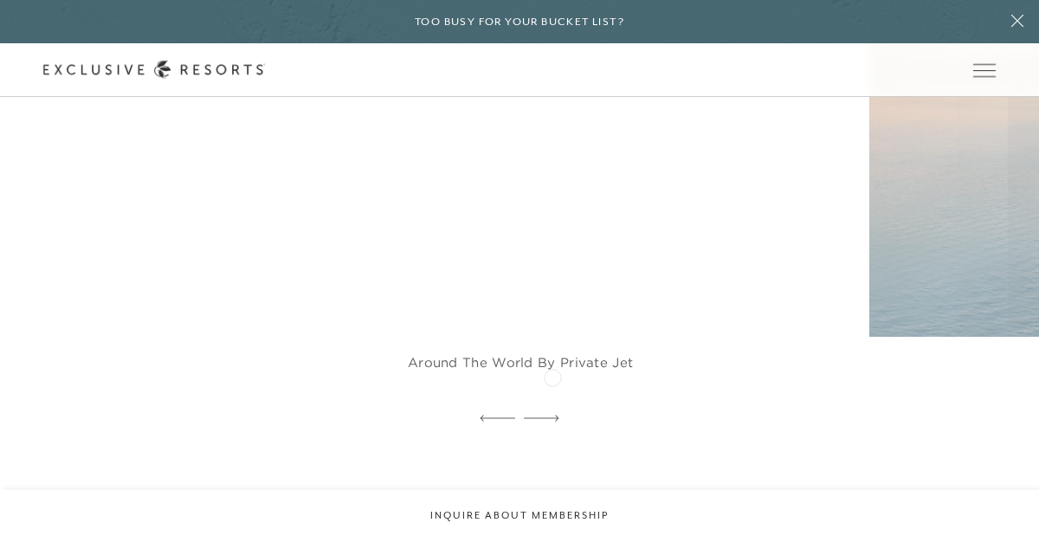
scroll to position [3060, 0]
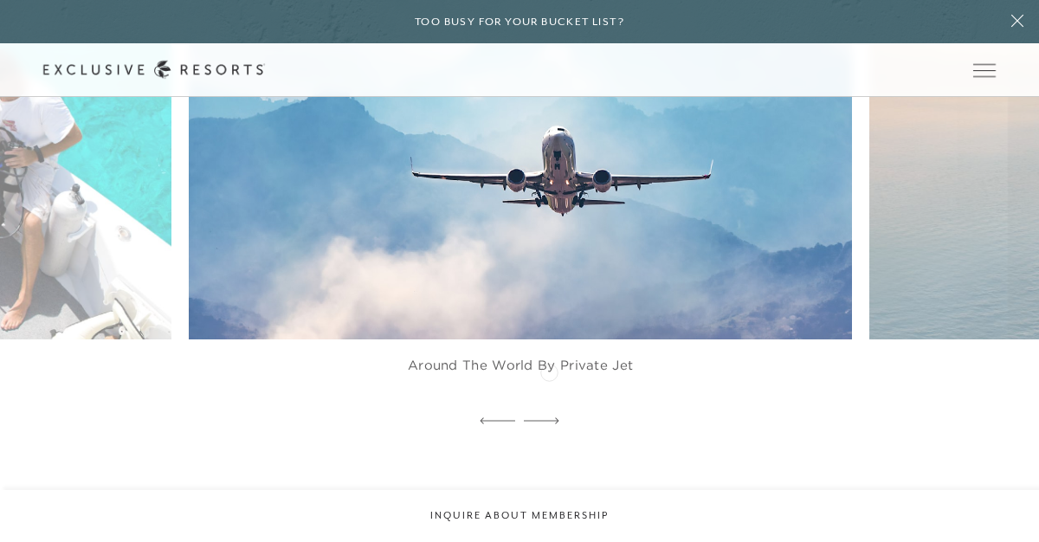
click at [549, 409] on div at bounding box center [541, 422] width 35 height 26
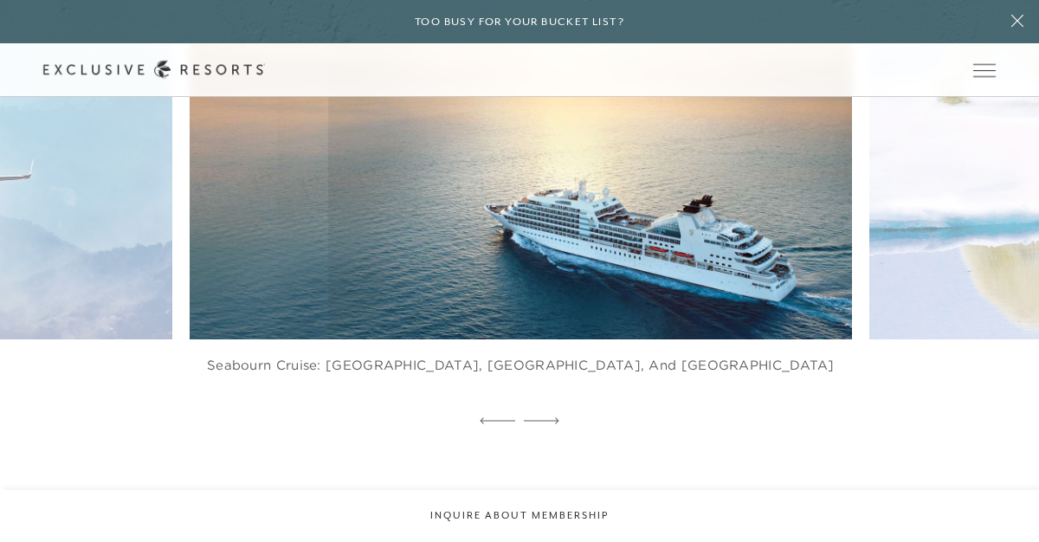
click at [549, 409] on div at bounding box center [541, 422] width 35 height 26
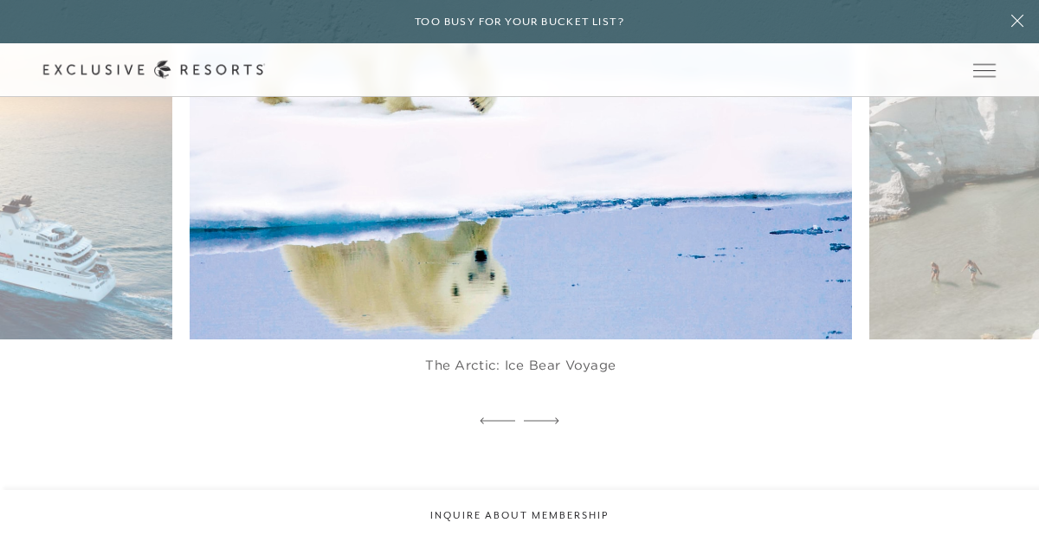
click at [549, 409] on div at bounding box center [541, 422] width 35 height 26
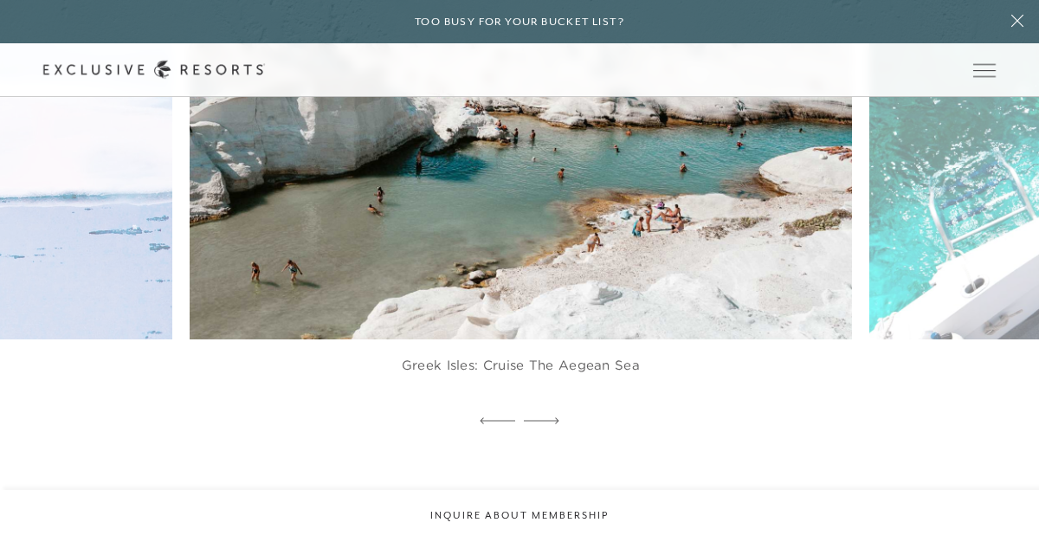
click at [549, 409] on div at bounding box center [541, 422] width 35 height 26
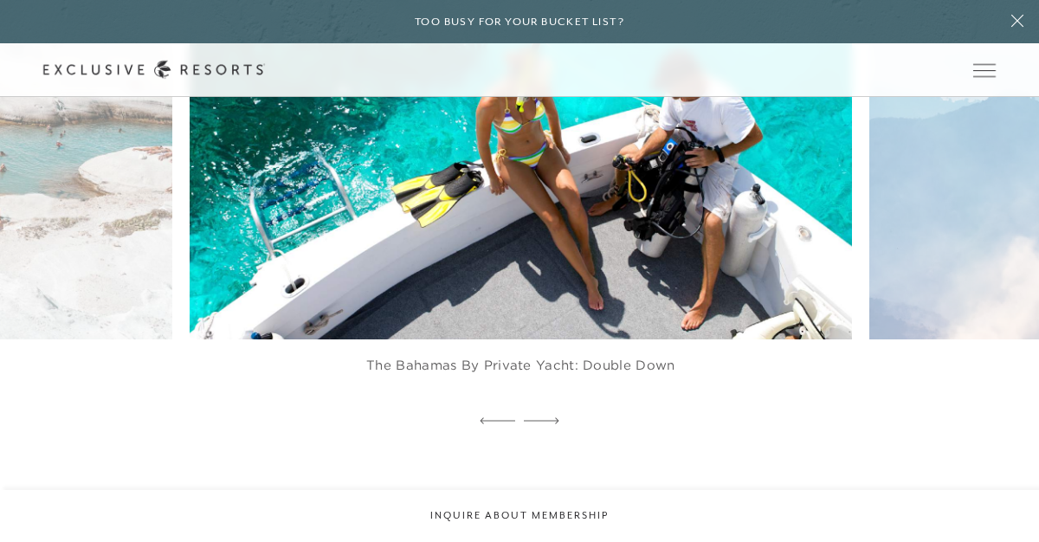
click at [549, 409] on div at bounding box center [541, 422] width 35 height 26
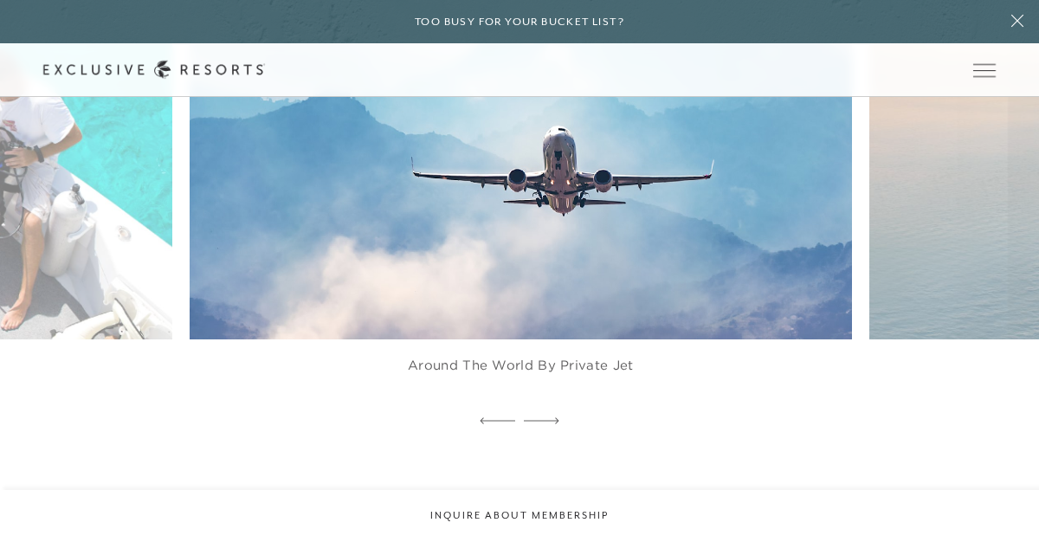
click at [549, 409] on div at bounding box center [541, 422] width 35 height 26
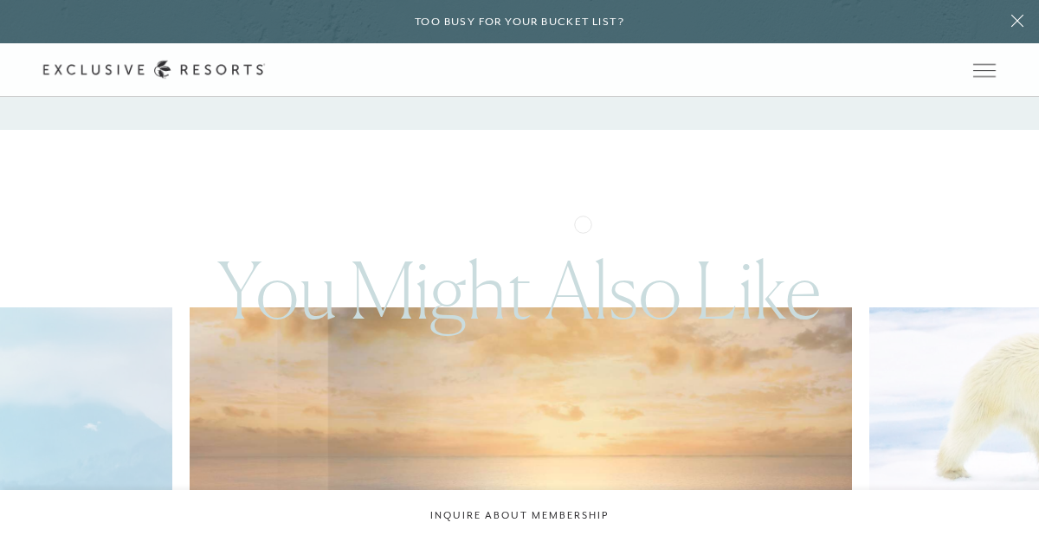
scroll to position [2683, 0]
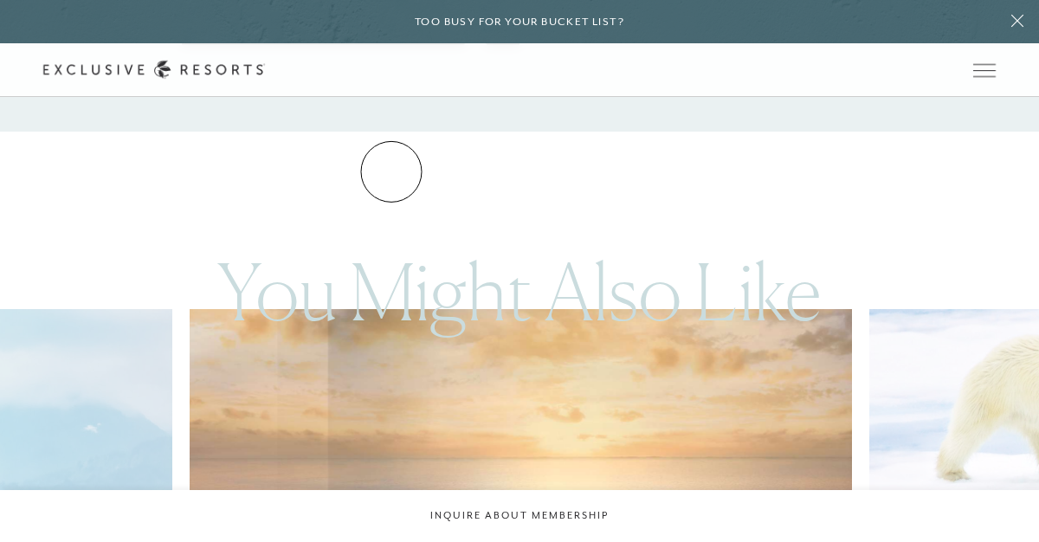
click at [0, 0] on link "Residence Collection" at bounding box center [0, 0] width 0 height 0
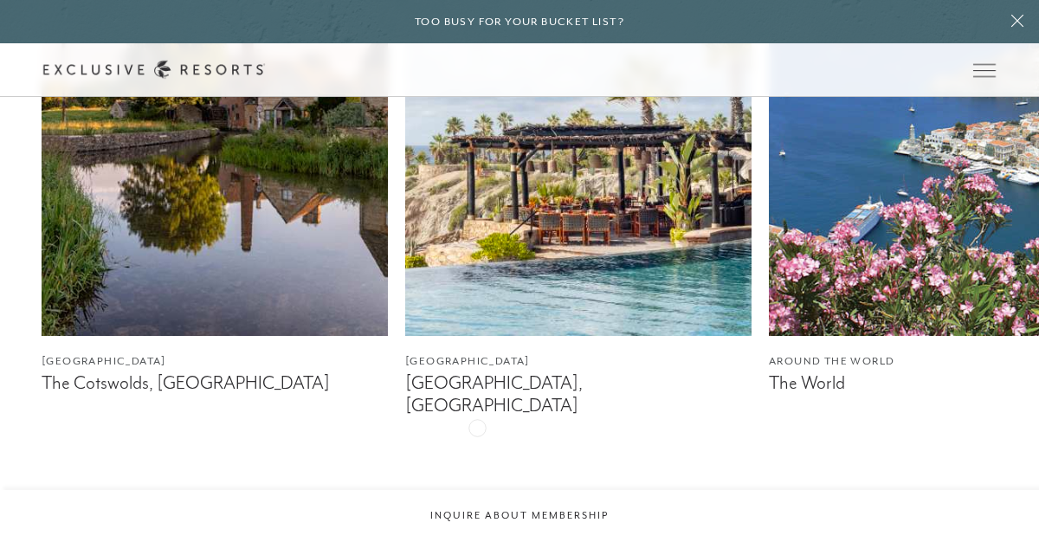
scroll to position [1065, 0]
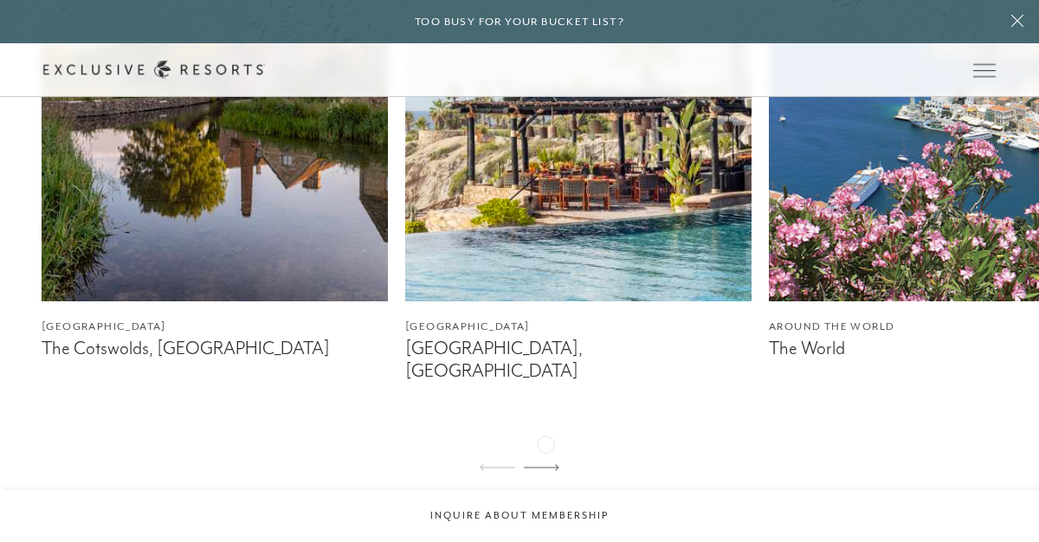
click at [545, 464] on icon at bounding box center [541, 467] width 35 height 7
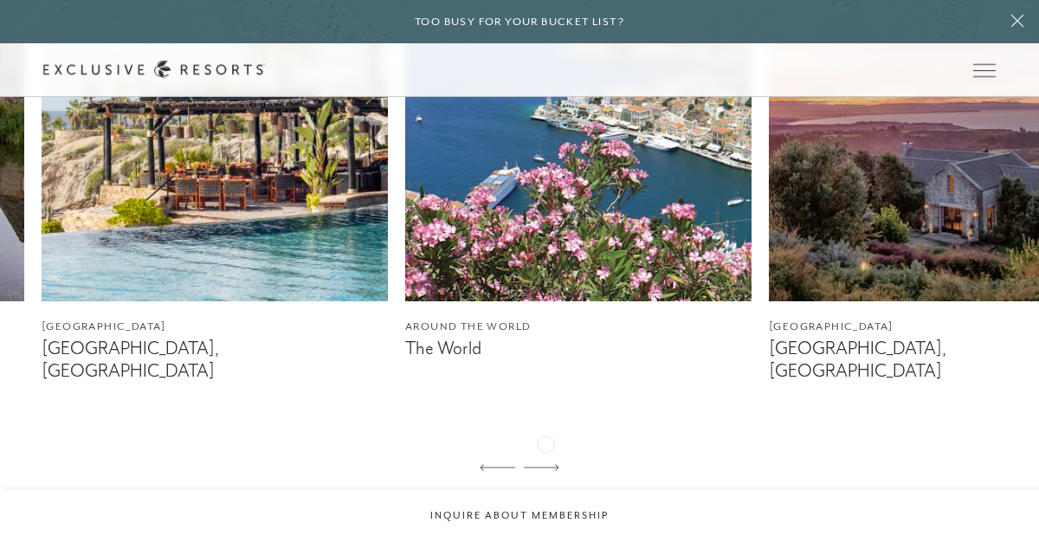
click at [545, 464] on icon at bounding box center [541, 467] width 35 height 7
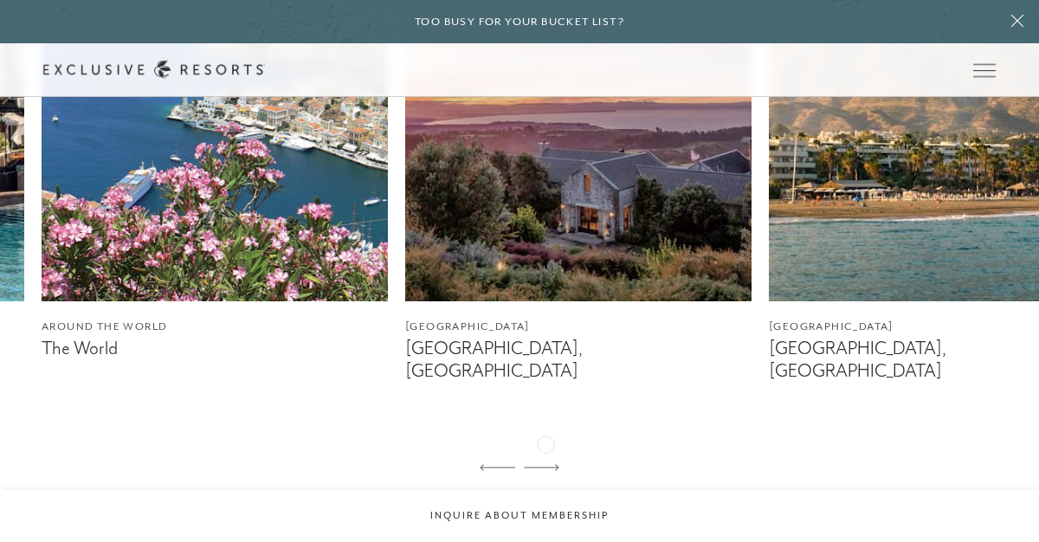
click at [545, 464] on icon at bounding box center [541, 467] width 35 height 7
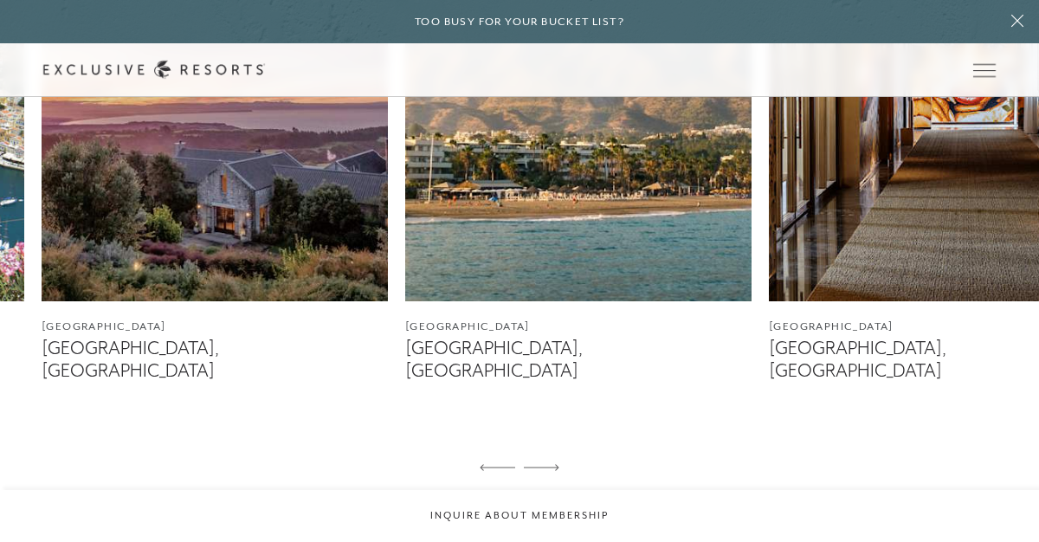
click at [545, 464] on icon at bounding box center [541, 467] width 35 height 7
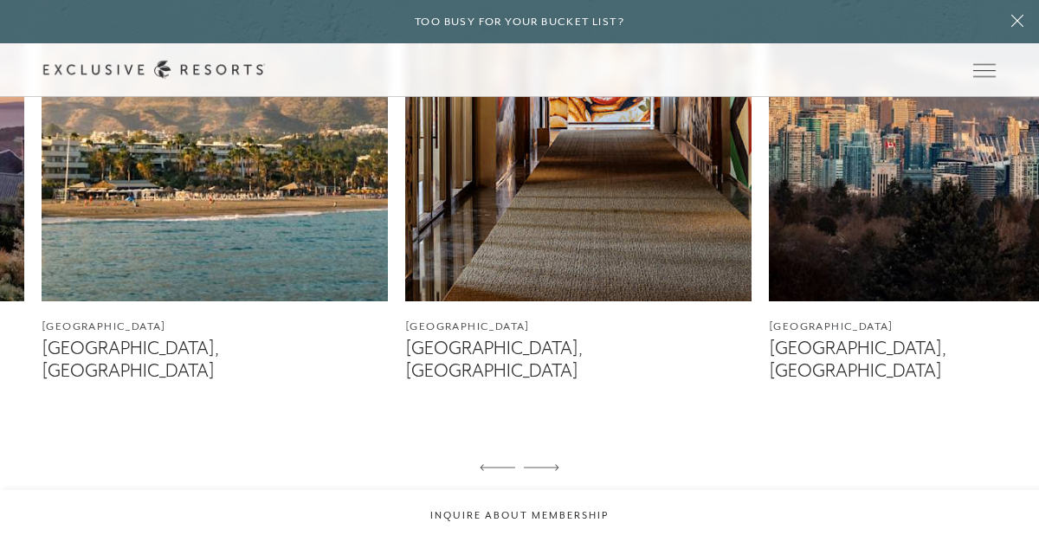
click at [545, 464] on icon at bounding box center [541, 467] width 35 height 7
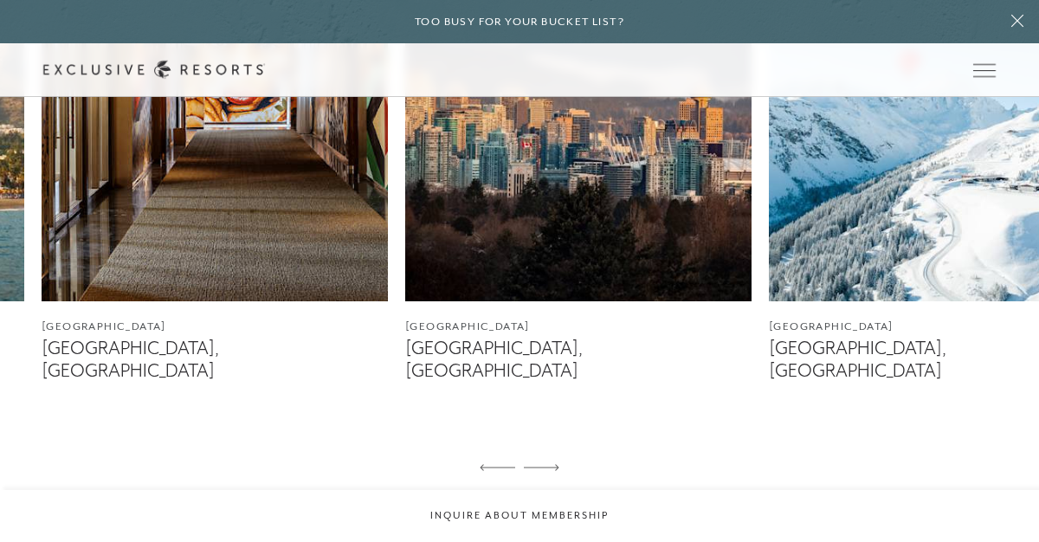
click at [545, 464] on icon at bounding box center [541, 467] width 35 height 7
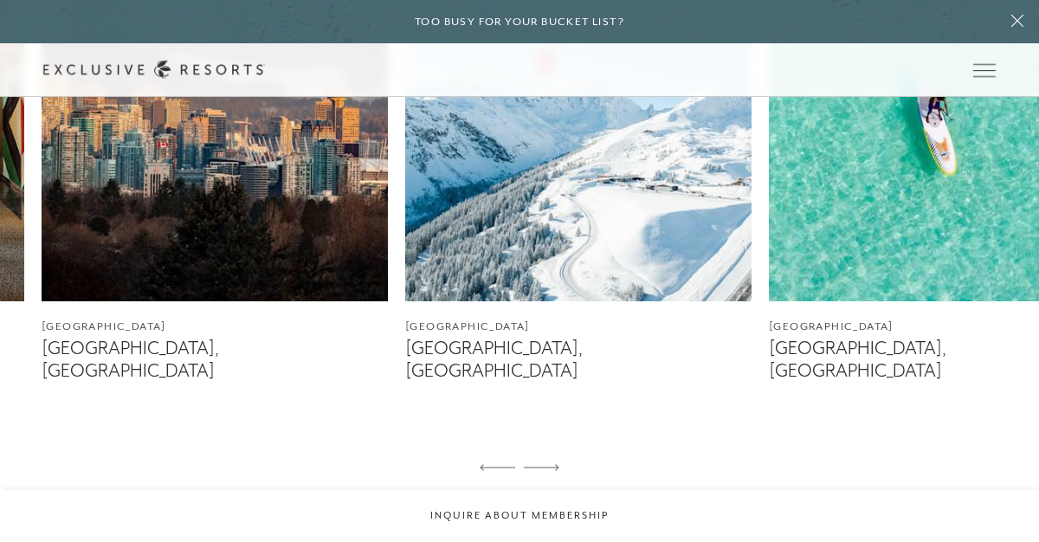
click at [545, 464] on icon at bounding box center [541, 467] width 35 height 7
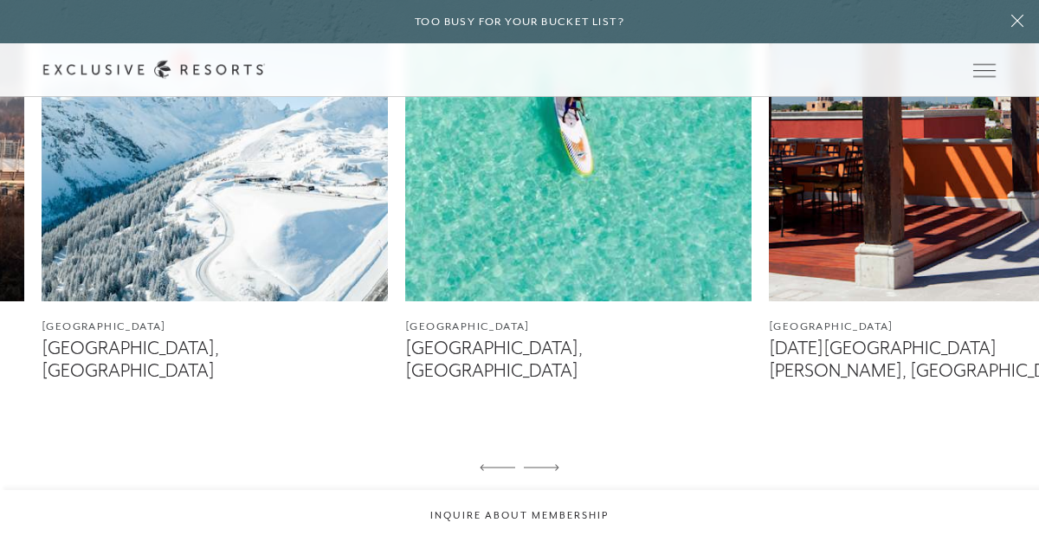
click at [545, 464] on icon at bounding box center [541, 467] width 35 height 7
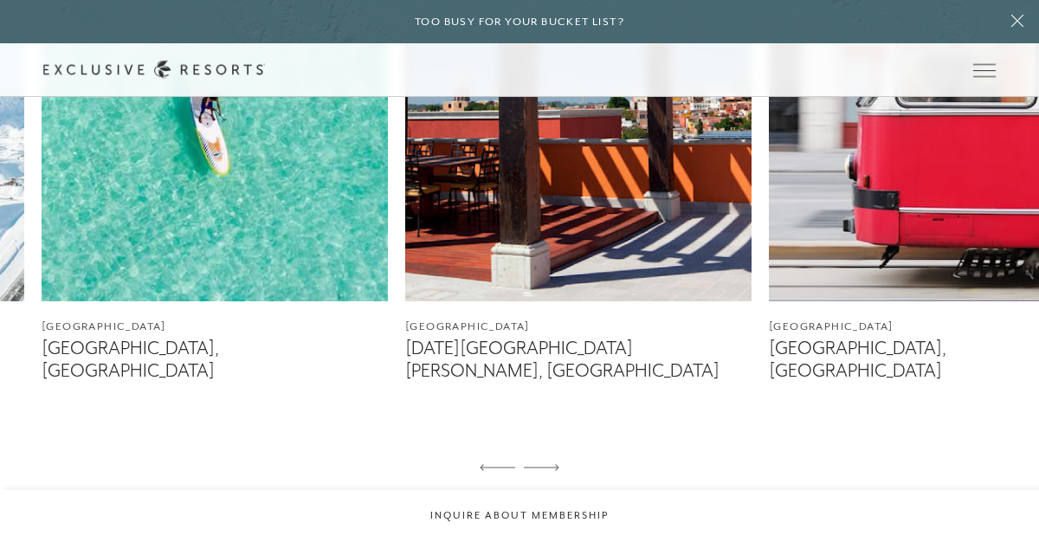
click at [545, 464] on icon at bounding box center [541, 467] width 35 height 7
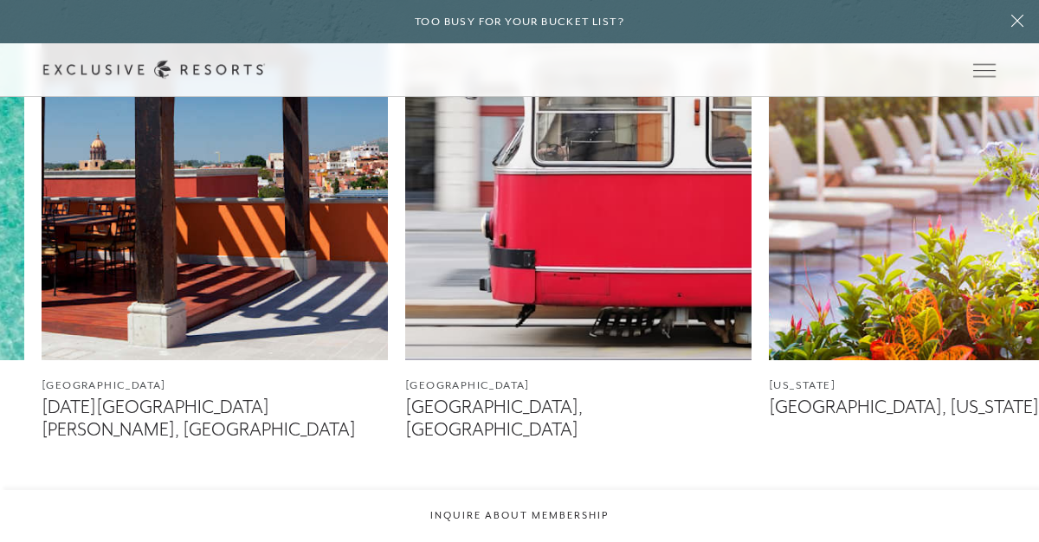
scroll to position [1004, 0]
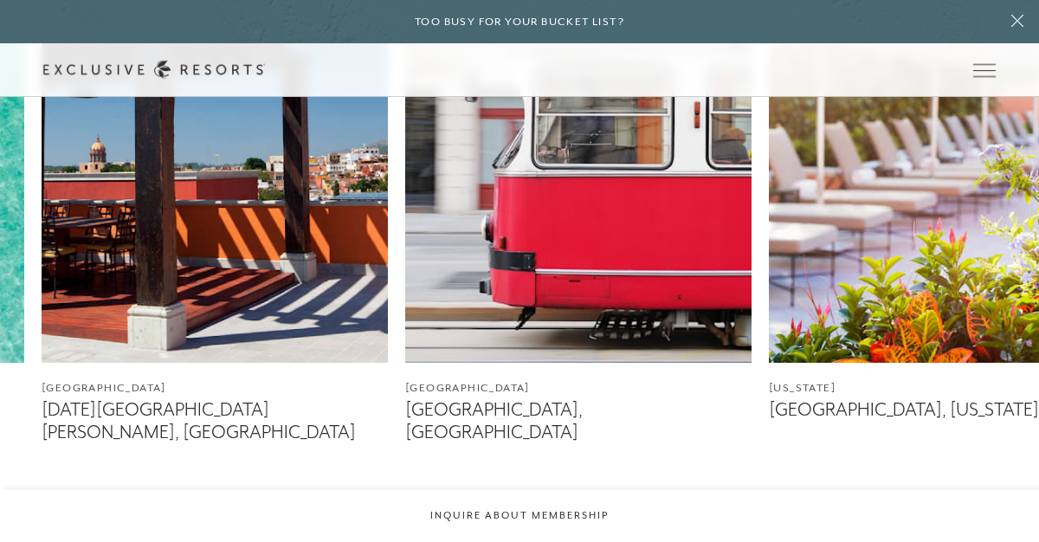
click at [500, 409] on figcaption "[GEOGRAPHIC_DATA], [GEOGRAPHIC_DATA]" at bounding box center [578, 420] width 346 height 43
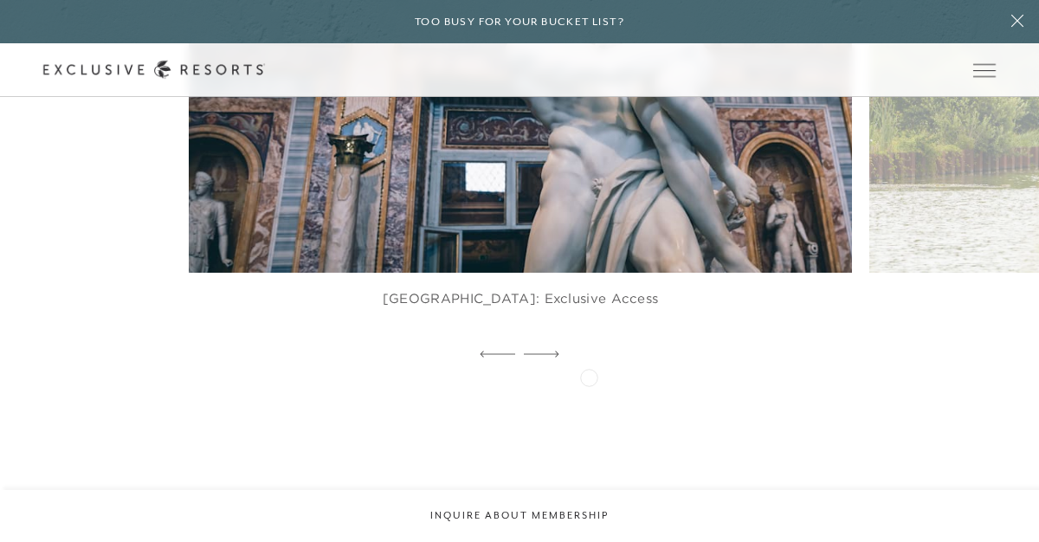
scroll to position [3108, 0]
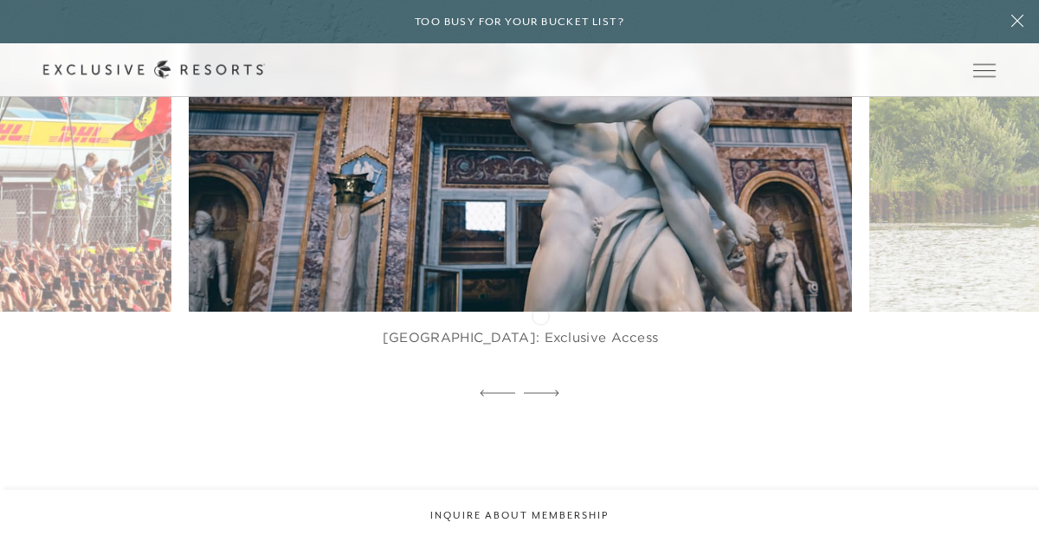
click at [540, 314] on figcaption "[GEOGRAPHIC_DATA]: Exclusive Access" at bounding box center [520, 346] width 662 height 69
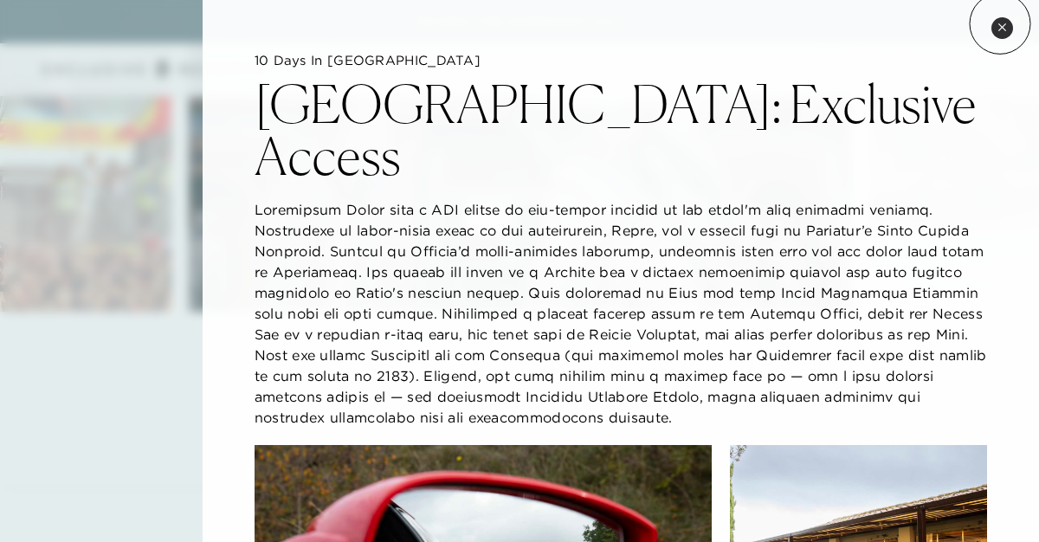
click at [1000, 23] on icon at bounding box center [1002, 28] width 10 height 10
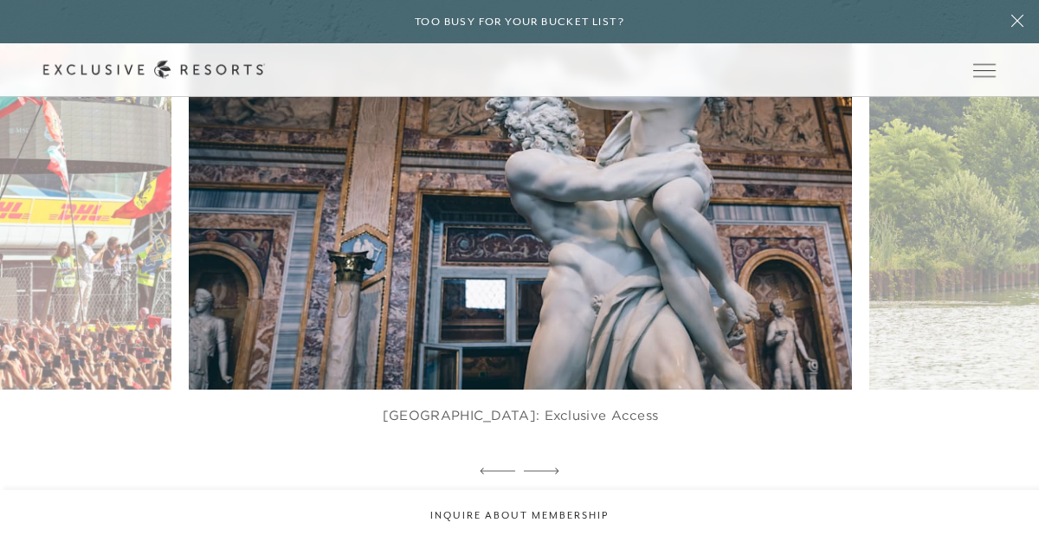
scroll to position [3034, 0]
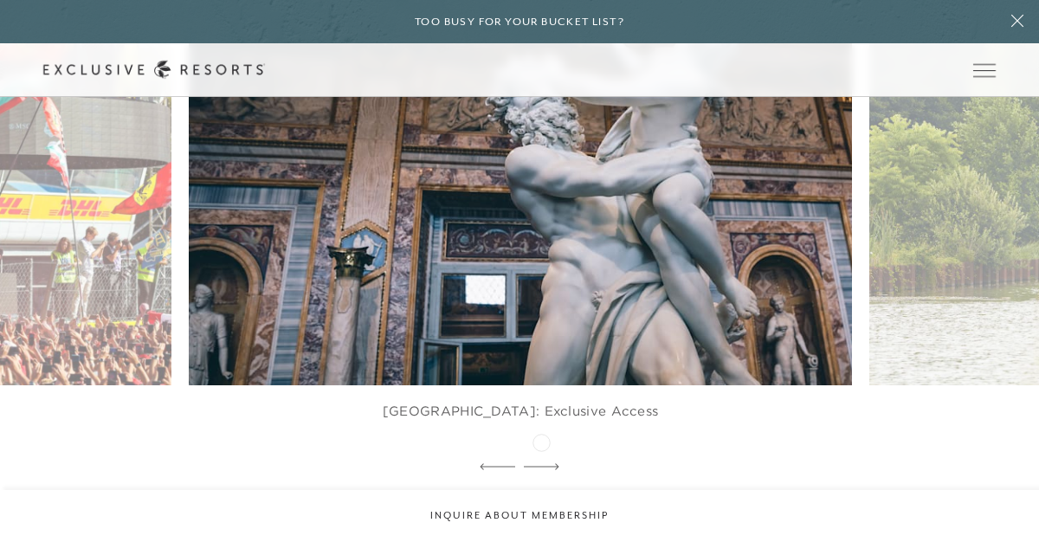
click at [541, 454] on div at bounding box center [541, 467] width 35 height 26
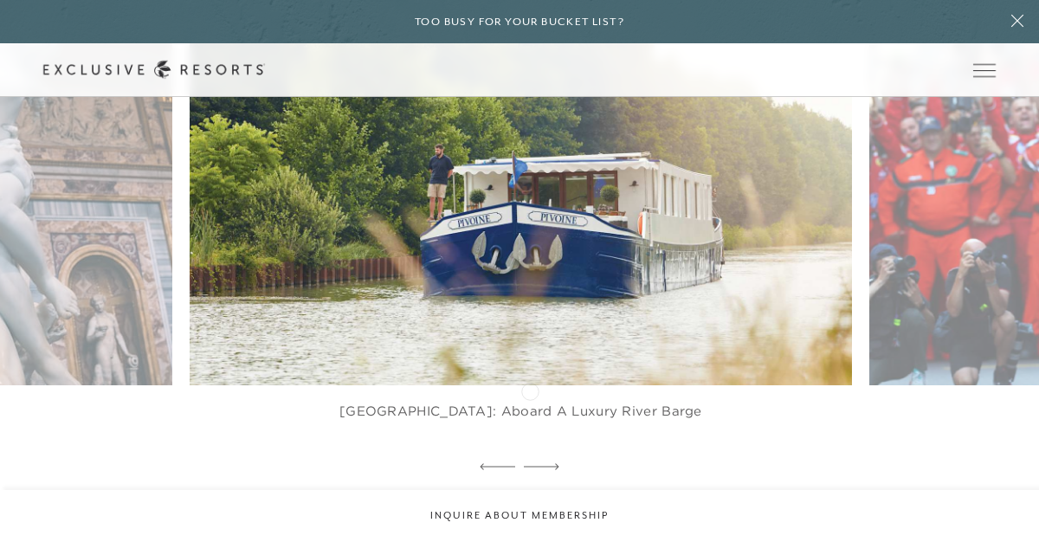
click at [530, 389] on figcaption "[GEOGRAPHIC_DATA]: Aboard a Luxury River Barge" at bounding box center [521, 419] width 662 height 69
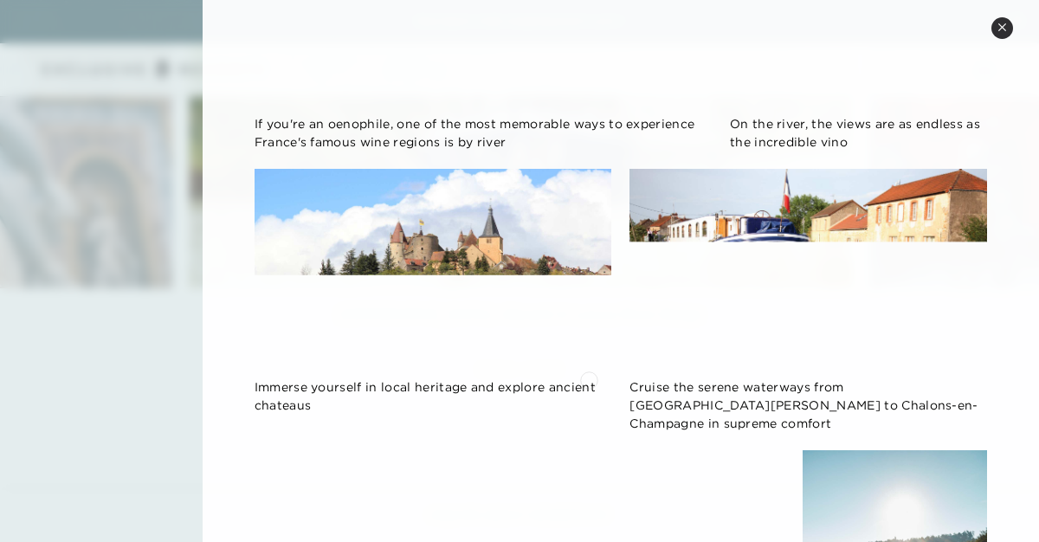
scroll to position [343, 0]
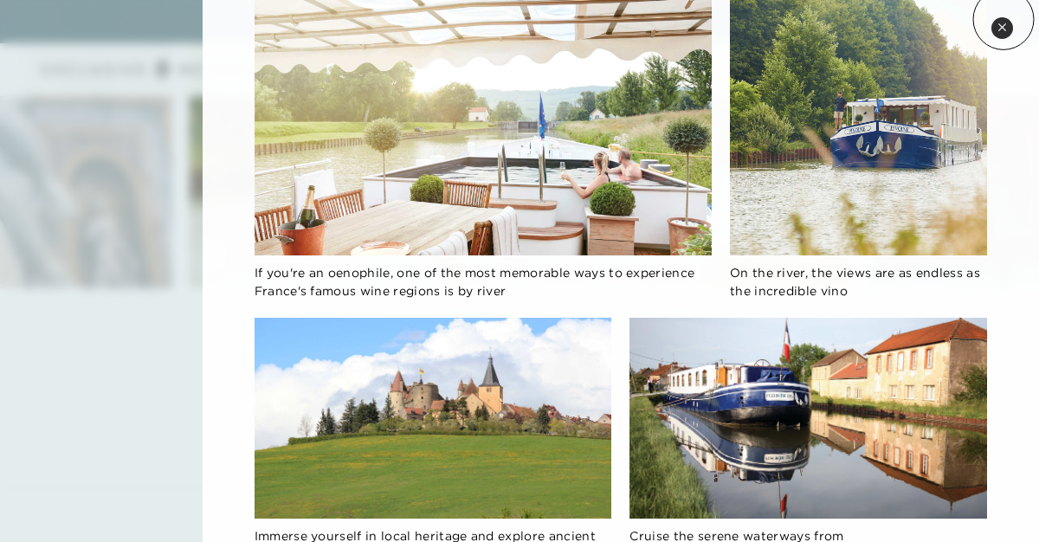
click at [1003, 18] on button "Close quickview" at bounding box center [1002, 28] width 22 height 22
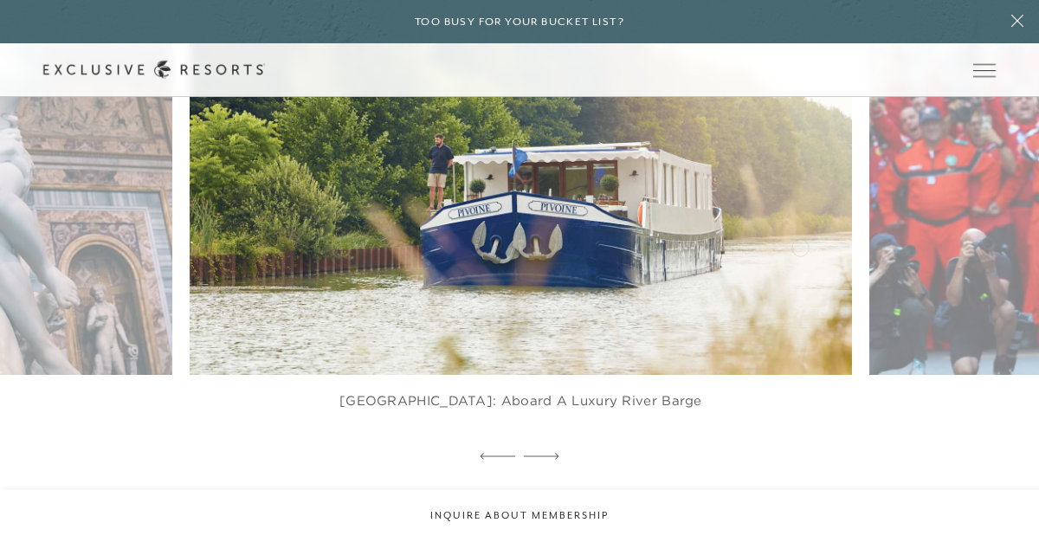
scroll to position [3046, 0]
click at [547, 452] on icon at bounding box center [541, 455] width 35 height 7
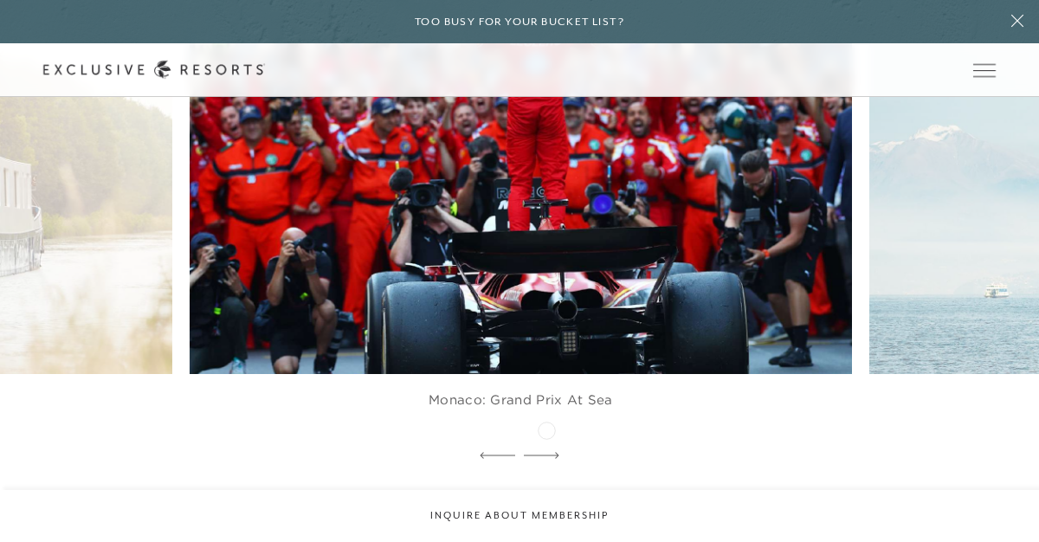
click at [546, 443] on div at bounding box center [541, 456] width 35 height 26
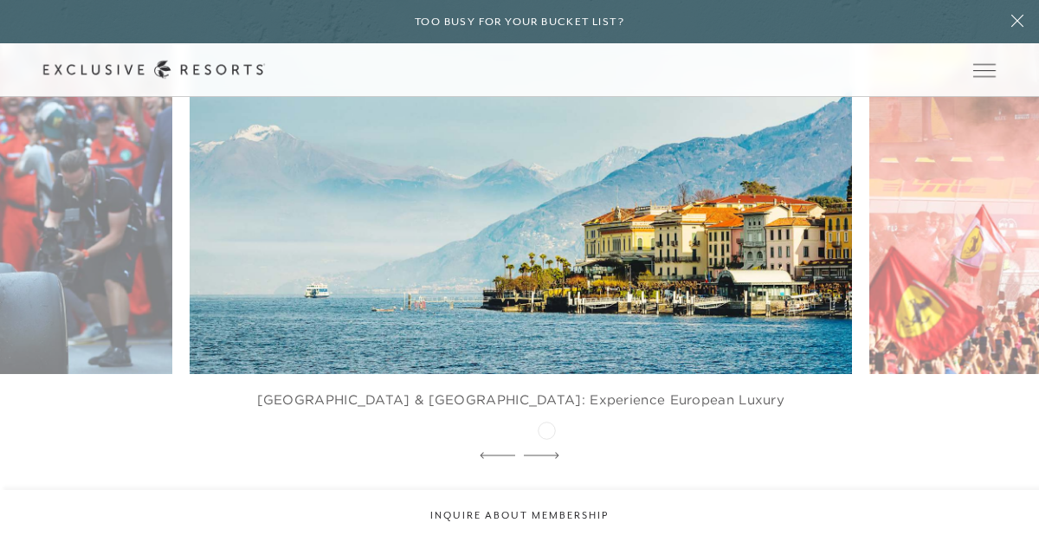
click at [546, 443] on div at bounding box center [541, 456] width 35 height 26
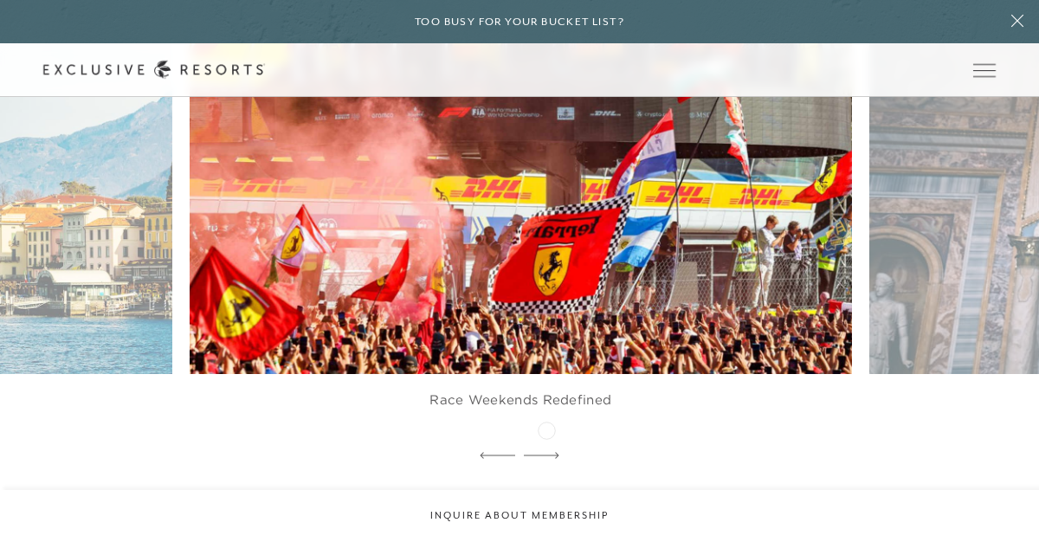
click at [546, 443] on div at bounding box center [541, 456] width 35 height 26
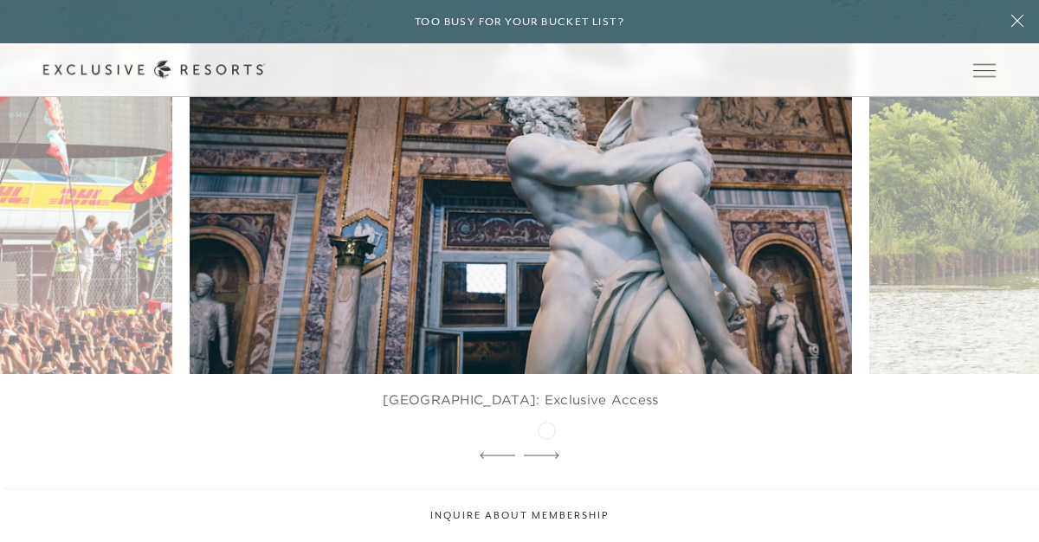
click at [546, 443] on div at bounding box center [541, 456] width 35 height 26
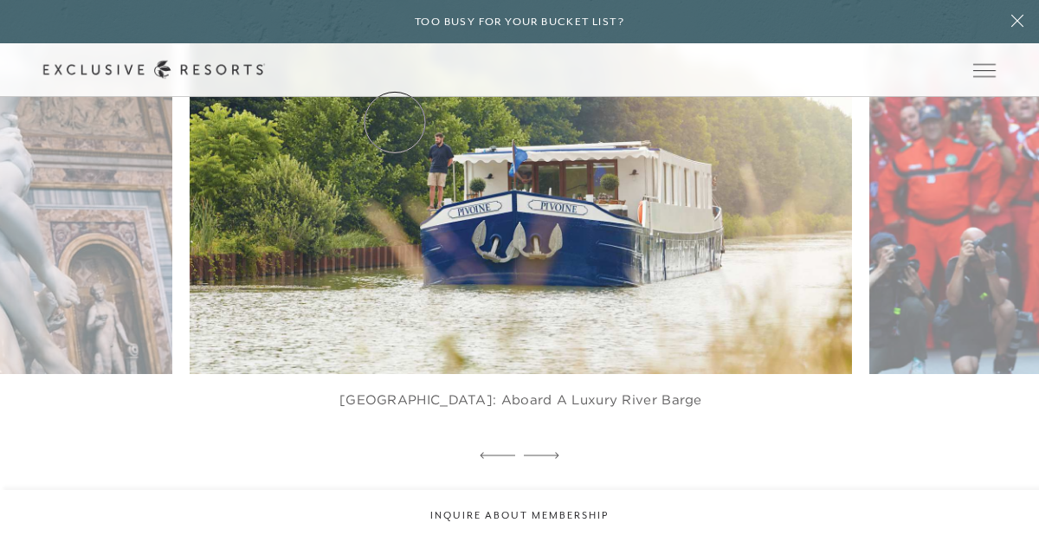
click at [0, 0] on link "Residence Collection" at bounding box center [0, 0] width 0 height 0
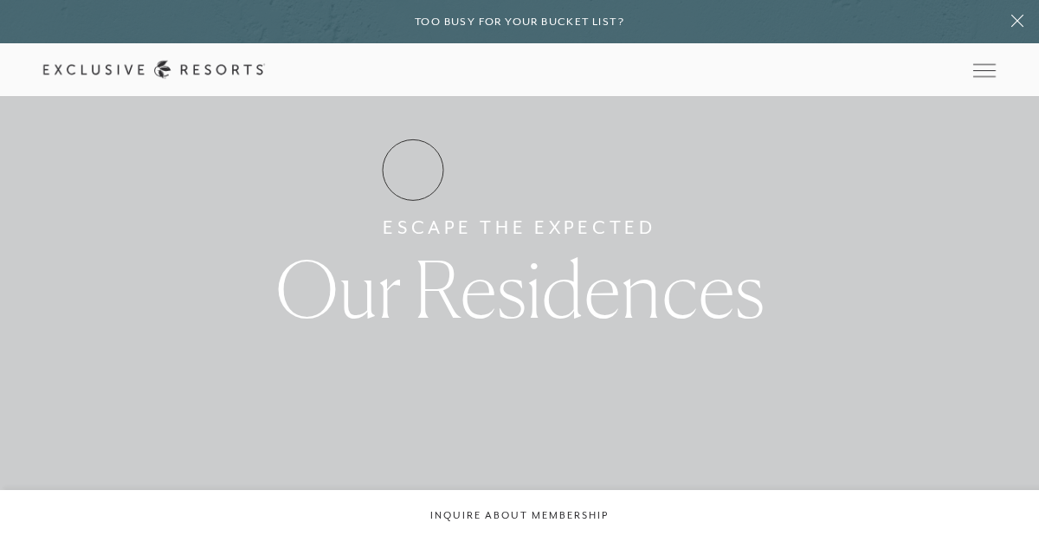
click at [0, 0] on link "Residence Collection" at bounding box center [0, 0] width 0 height 0
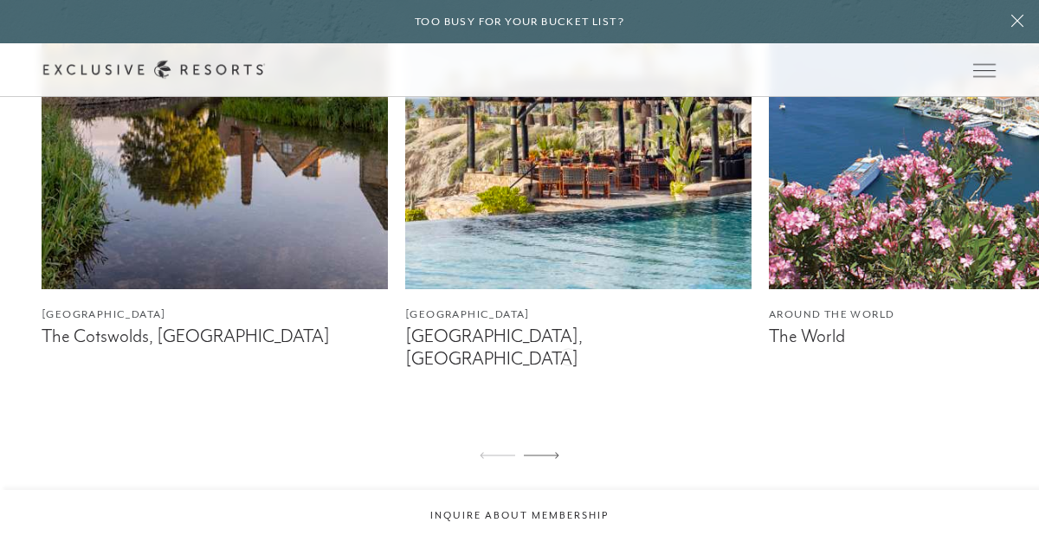
scroll to position [1078, 0]
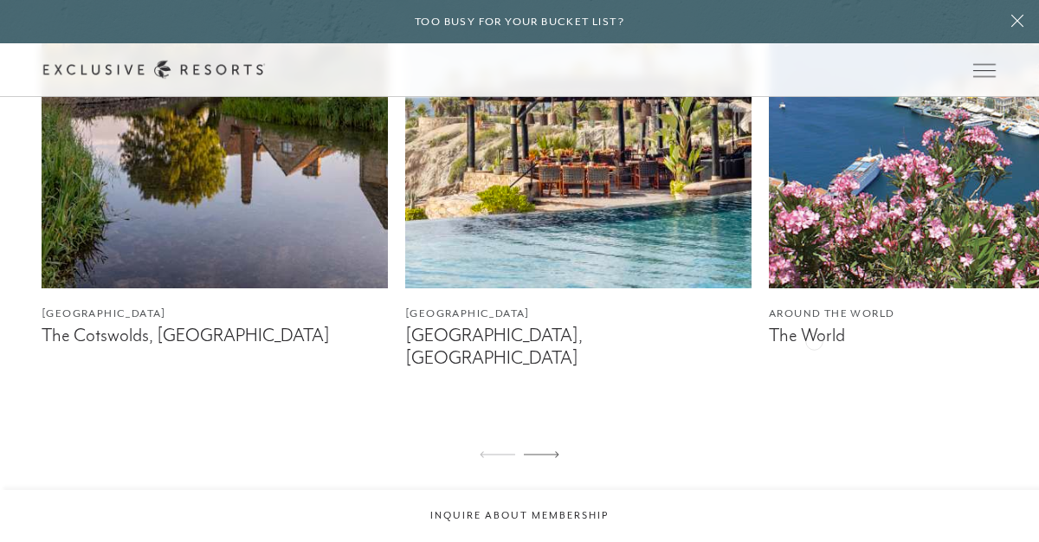
click at [814, 339] on figcaption "The World" at bounding box center [942, 336] width 346 height 22
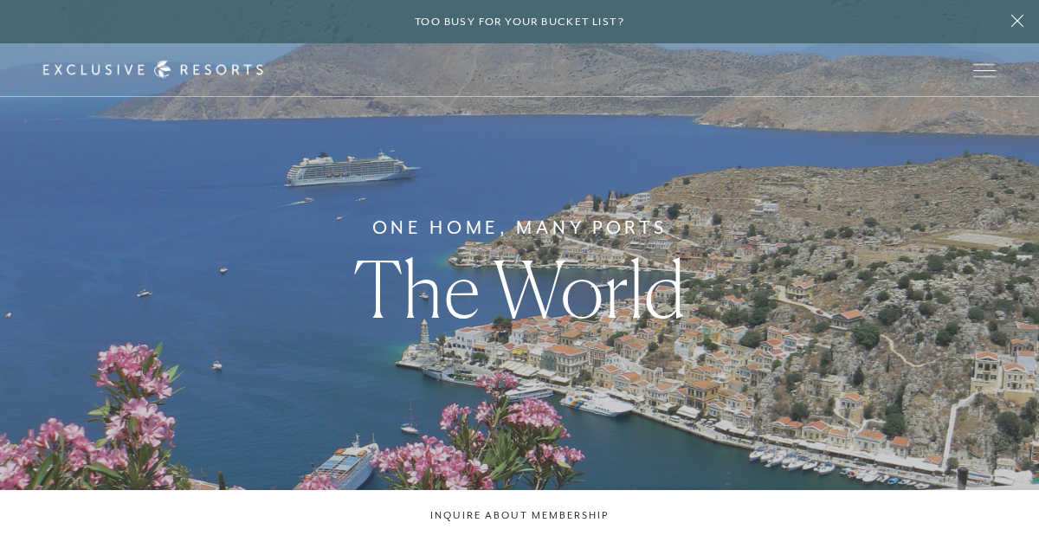
click at [563, 297] on h1 "The World" at bounding box center [519, 289] width 332 height 78
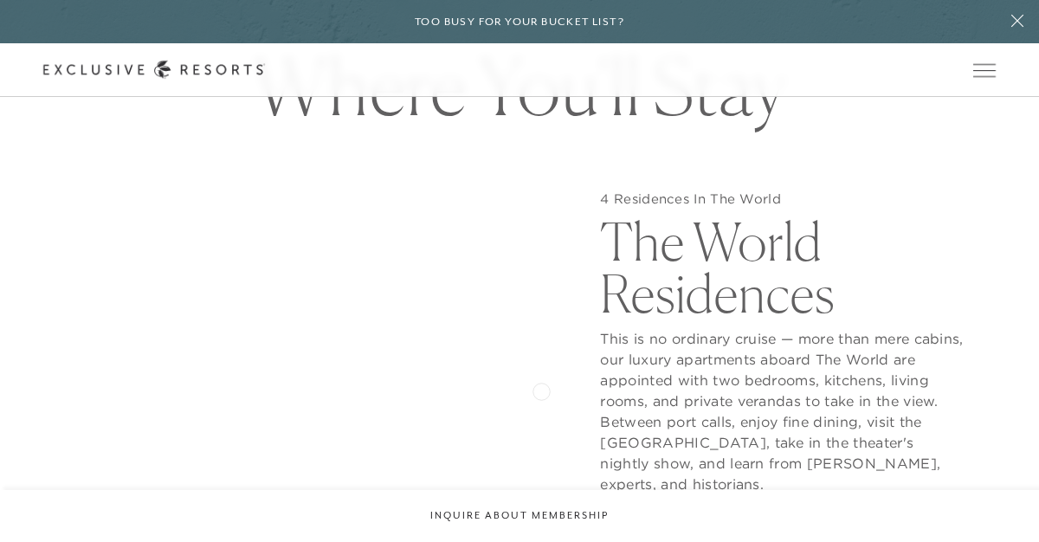
scroll to position [1370, 0]
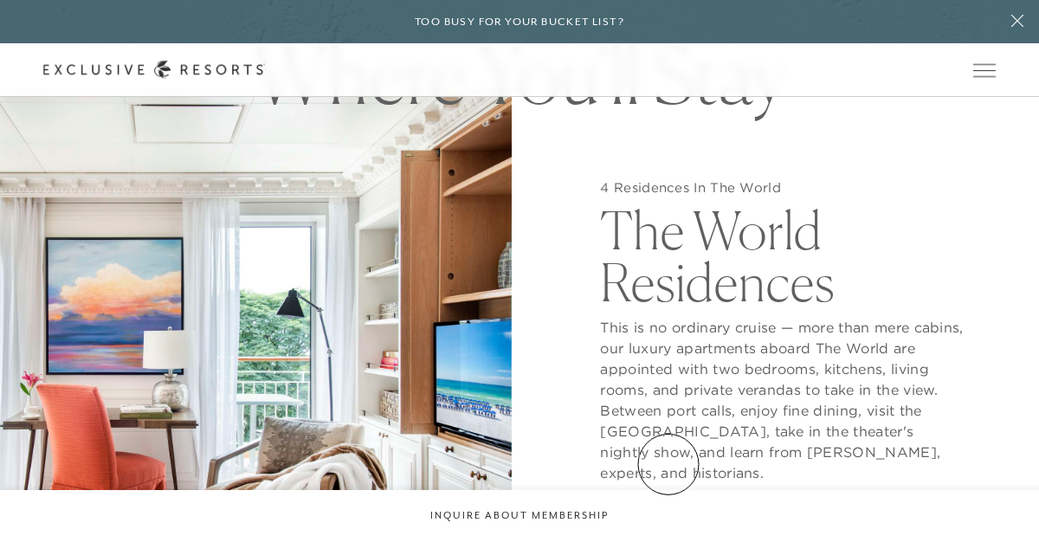
click at [668, 500] on button "View Gallery" at bounding box center [665, 516] width 130 height 33
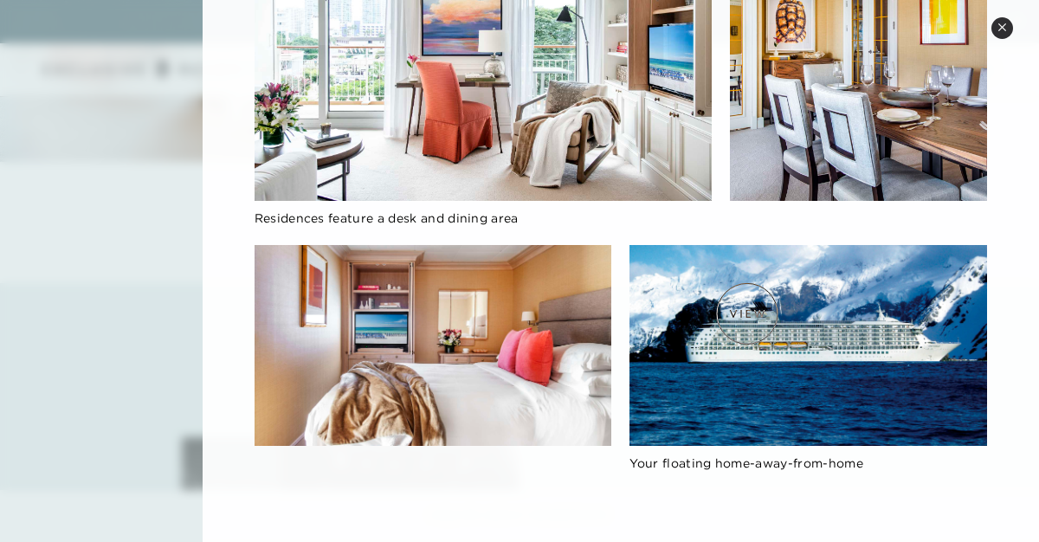
scroll to position [1857, 0]
click at [1002, 27] on icon at bounding box center [1001, 26] width 7 height 7
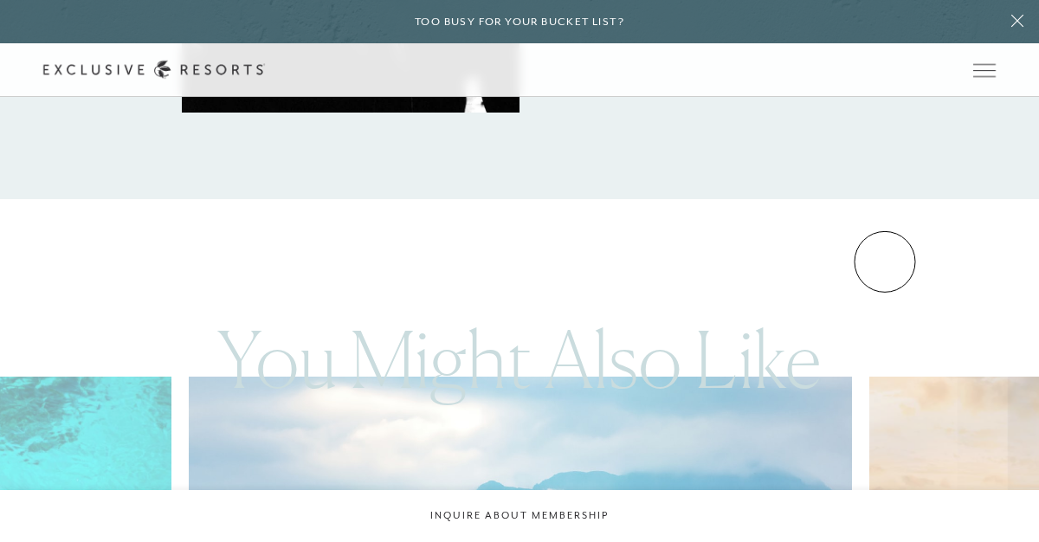
scroll to position [2570, 0]
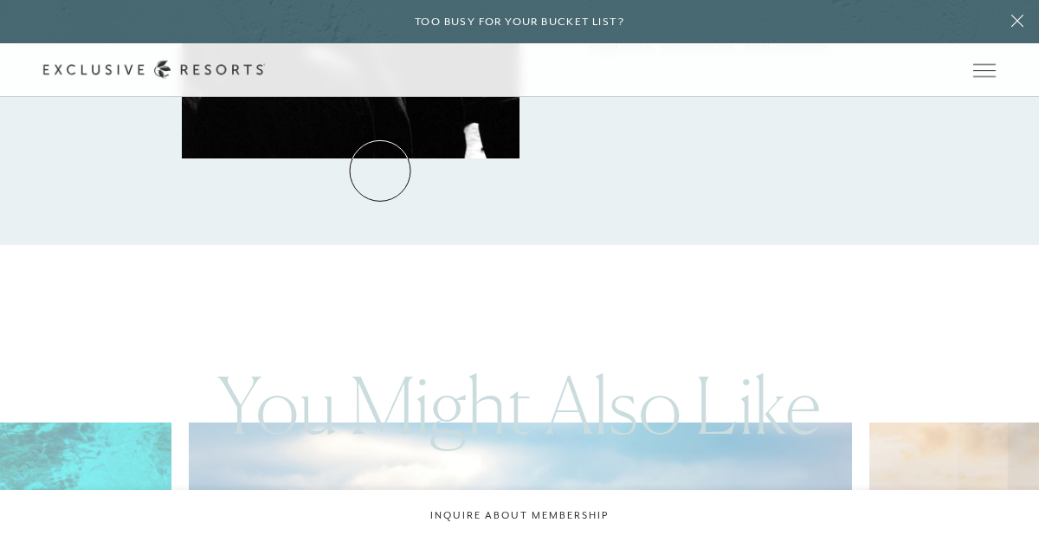
click at [0, 0] on link "Residence Collection" at bounding box center [0, 0] width 0 height 0
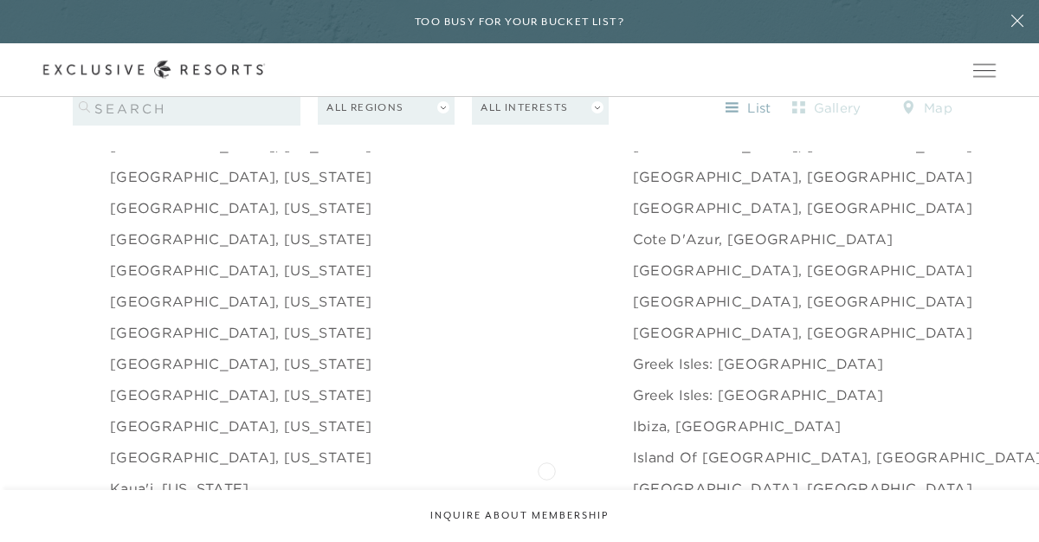
scroll to position [1716, 0]
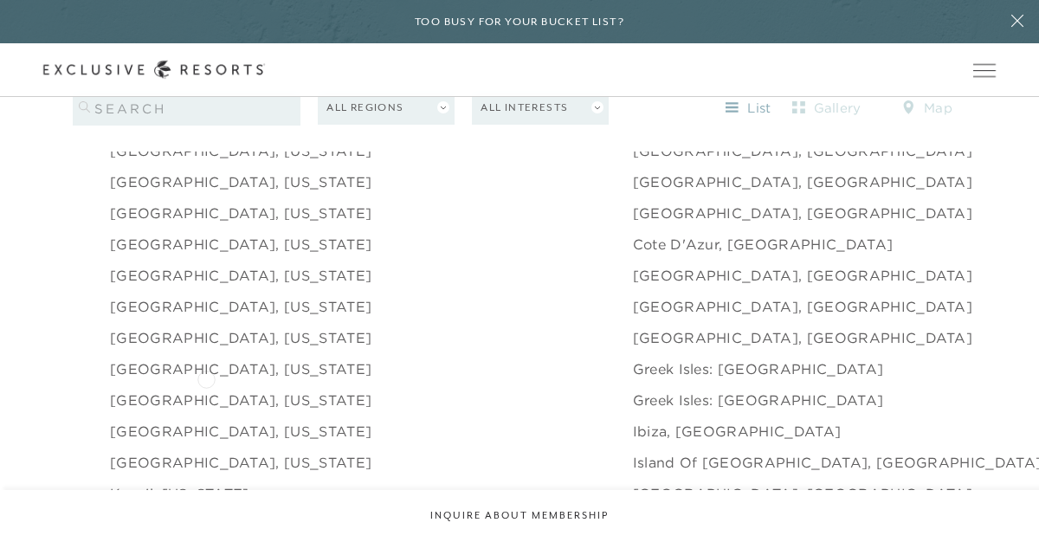
click at [206, 389] on link "[GEOGRAPHIC_DATA], [US_STATE]" at bounding box center [240, 399] width 261 height 21
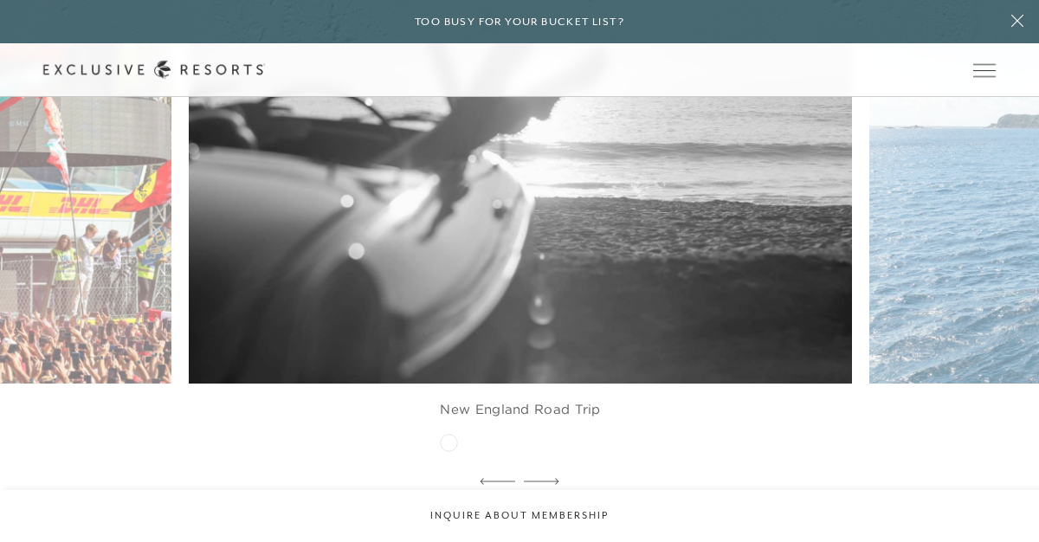
scroll to position [3031, 0]
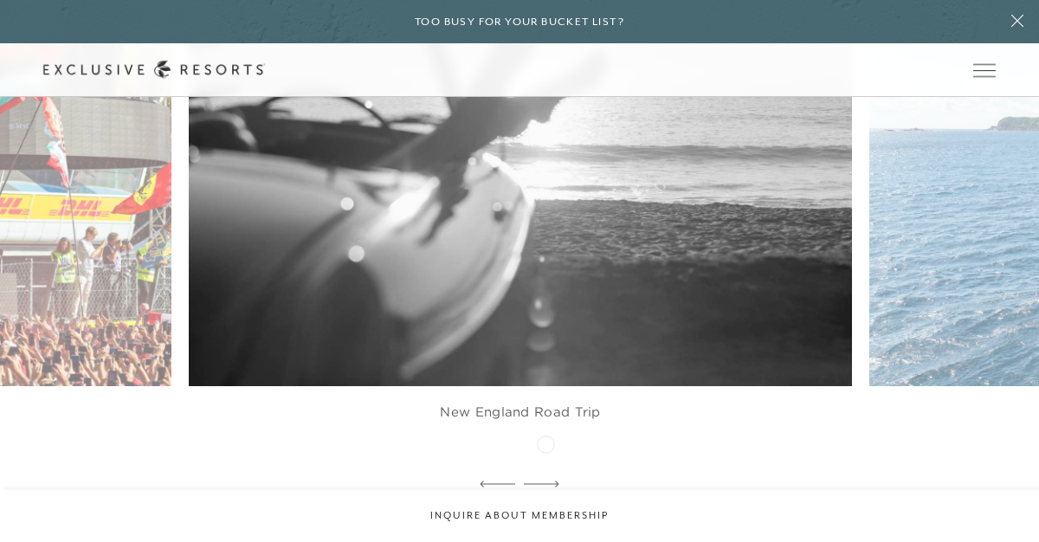
click at [545, 480] on icon at bounding box center [541, 483] width 35 height 7
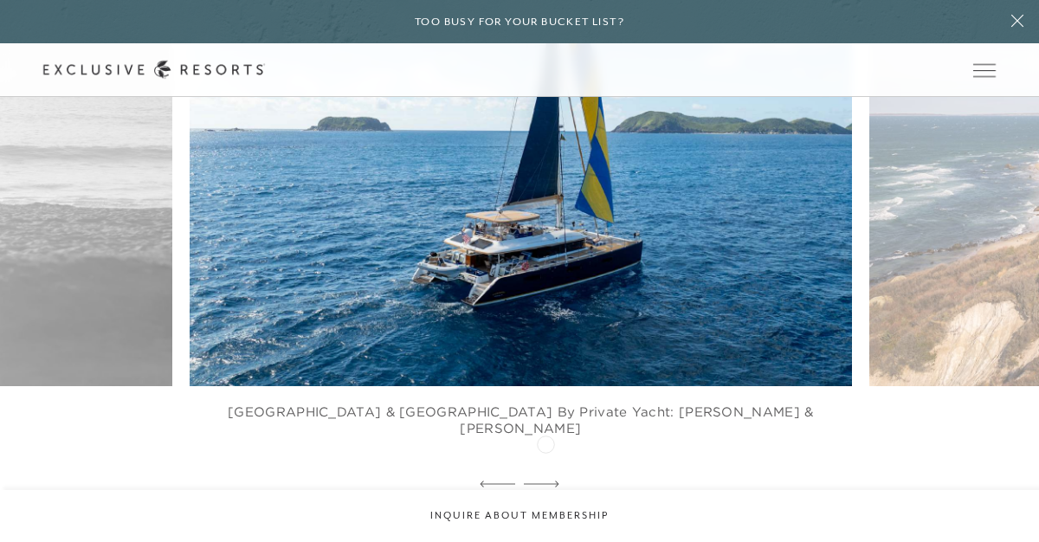
click at [545, 480] on icon at bounding box center [541, 483] width 35 height 7
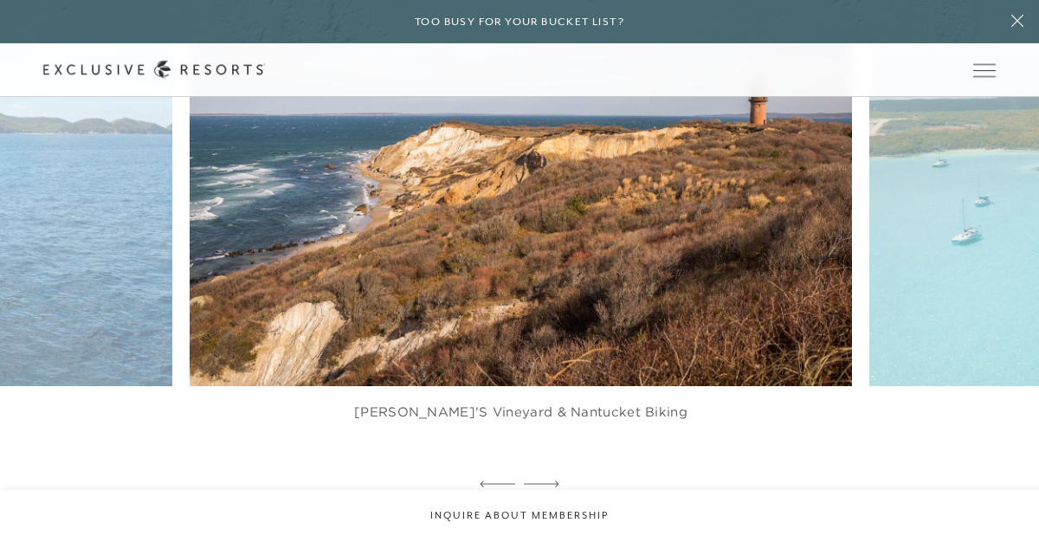
click at [545, 480] on icon at bounding box center [541, 483] width 35 height 7
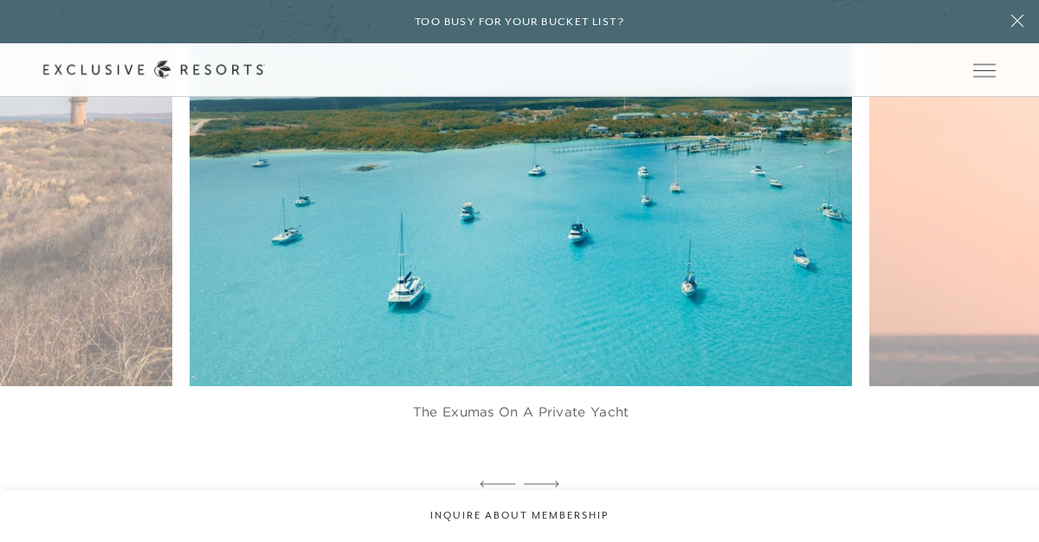
click at [545, 480] on icon at bounding box center [541, 483] width 35 height 7
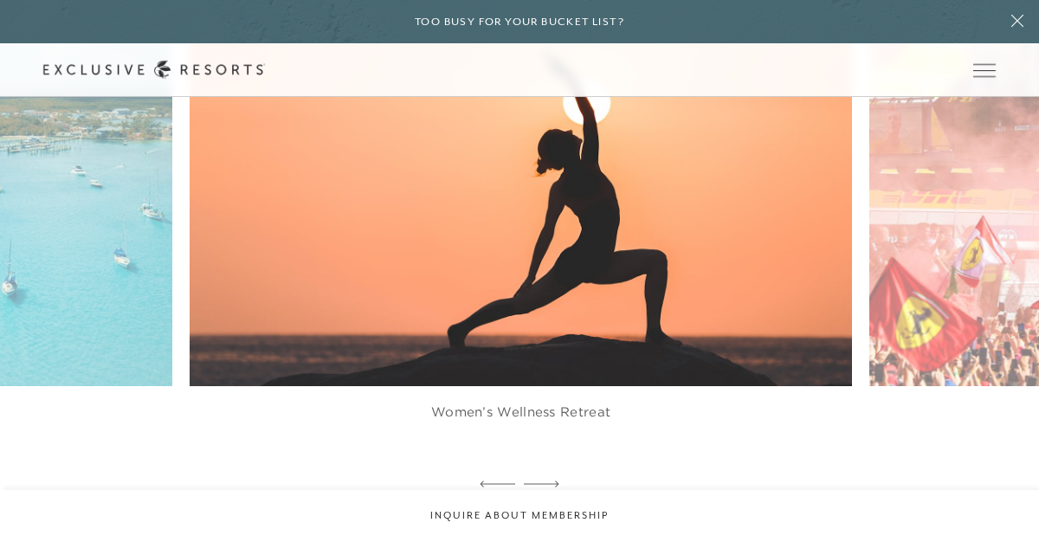
click at [545, 480] on icon at bounding box center [541, 483] width 35 height 7
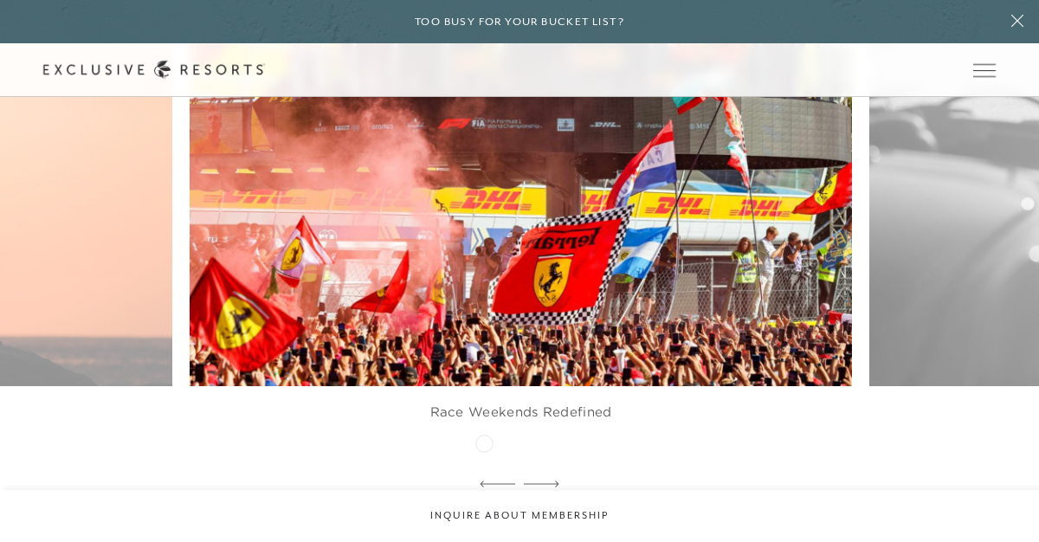
click at [484, 472] on div at bounding box center [496, 485] width 35 height 26
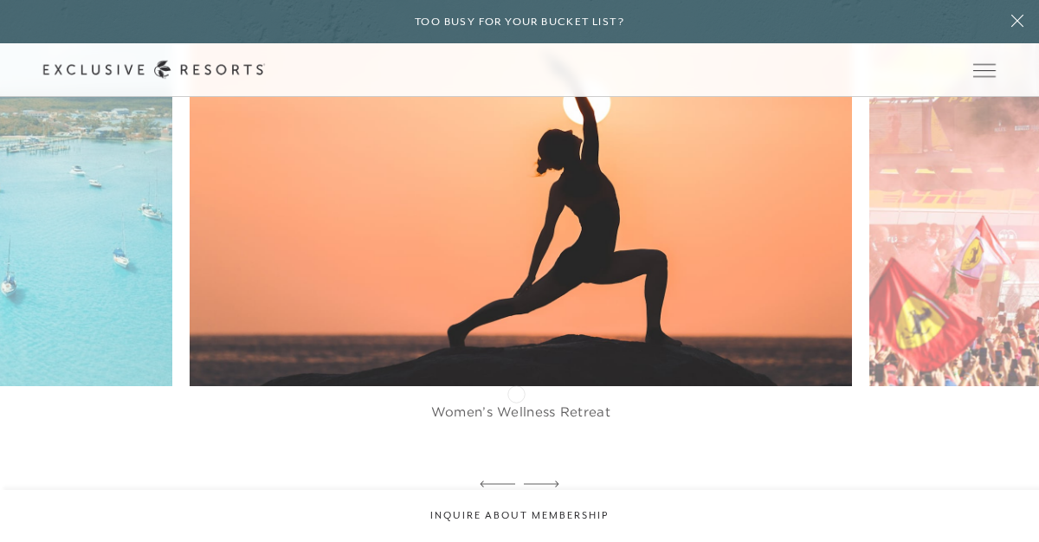
click at [516, 392] on figcaption "Women’s Wellness Retreat" at bounding box center [521, 420] width 662 height 69
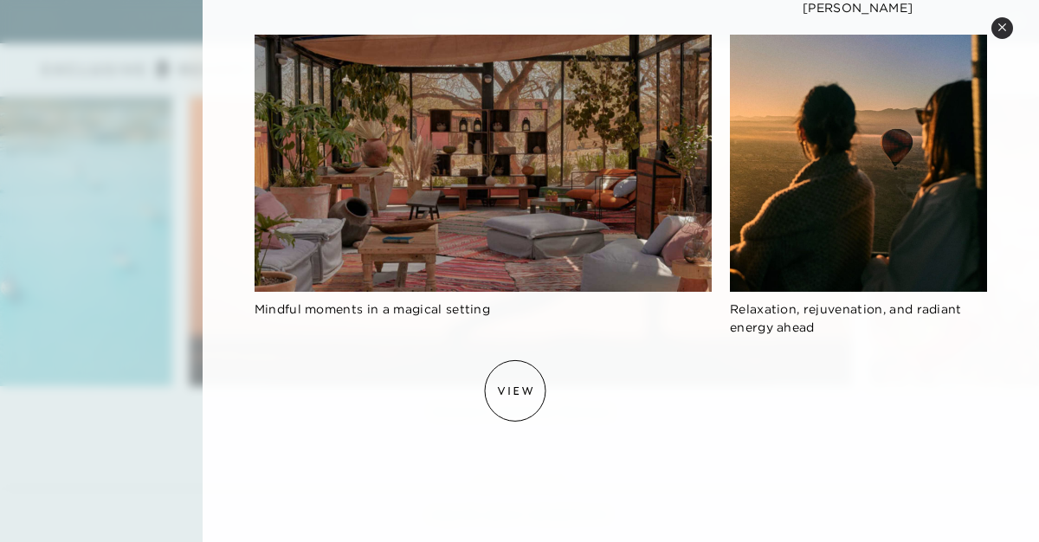
scroll to position [1338, 0]
